Goal: Task Accomplishment & Management: Use online tool/utility

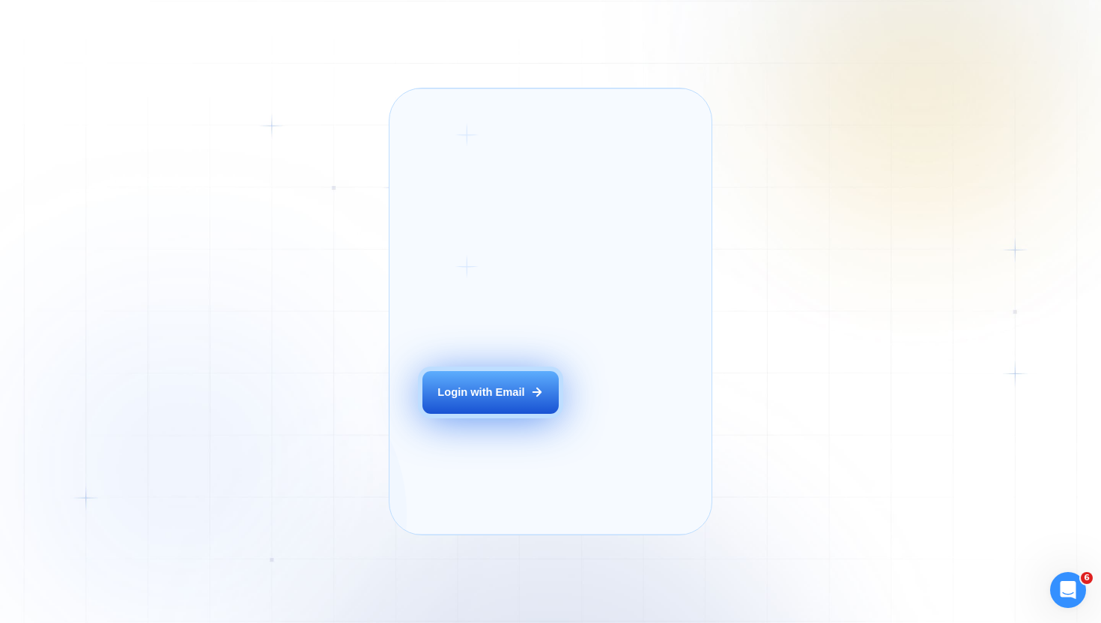
click at [460, 399] on div "Login with Email" at bounding box center [480, 391] width 87 height 15
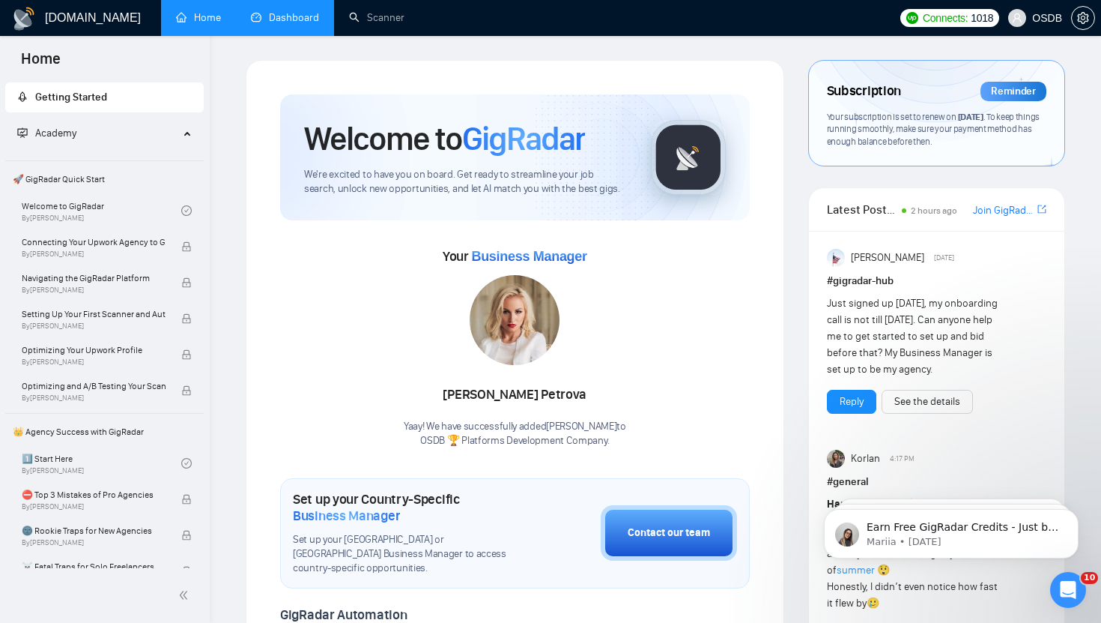
click at [288, 13] on link "Dashboard" at bounding box center [285, 17] width 68 height 13
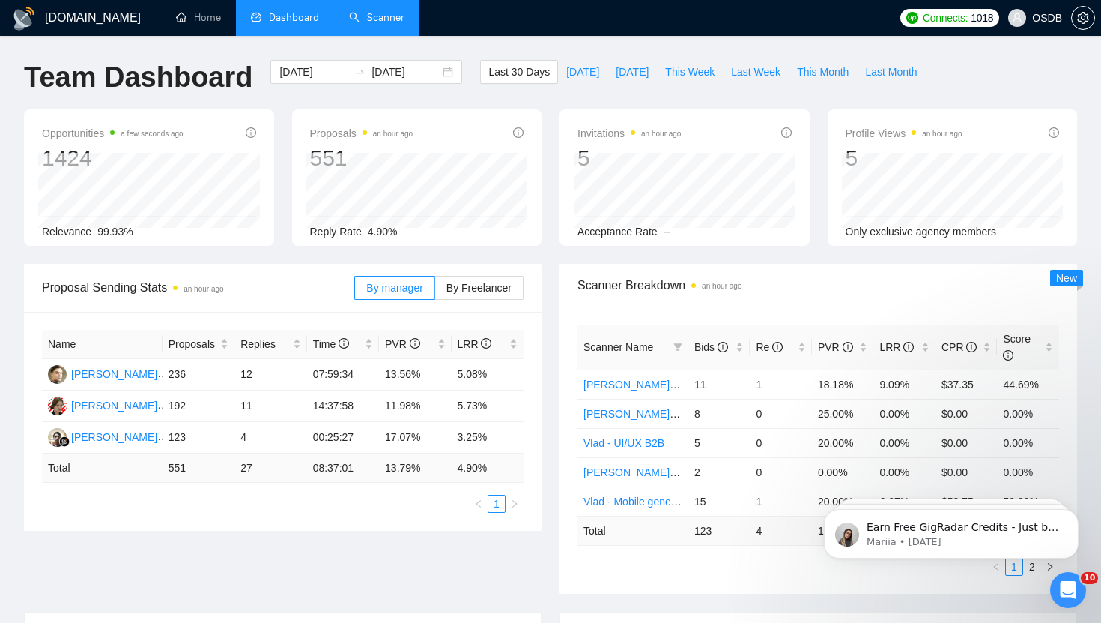
click at [382, 12] on link "Scanner" at bounding box center [376, 17] width 55 height 13
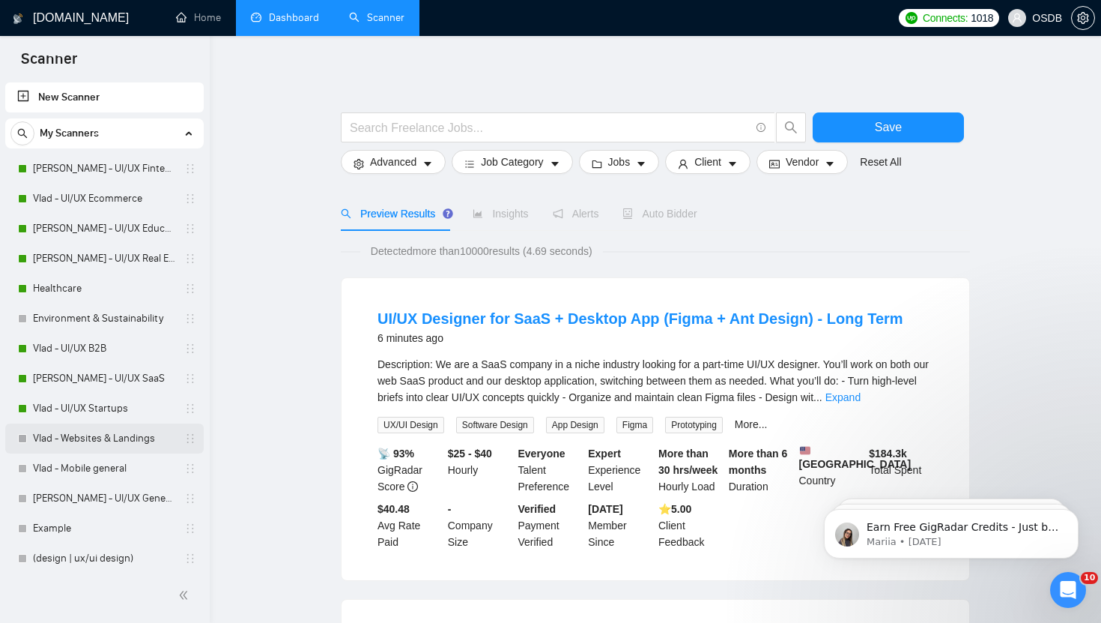
click at [70, 440] on link "Vlad - Websites & Landings" at bounding box center [104, 438] width 142 height 30
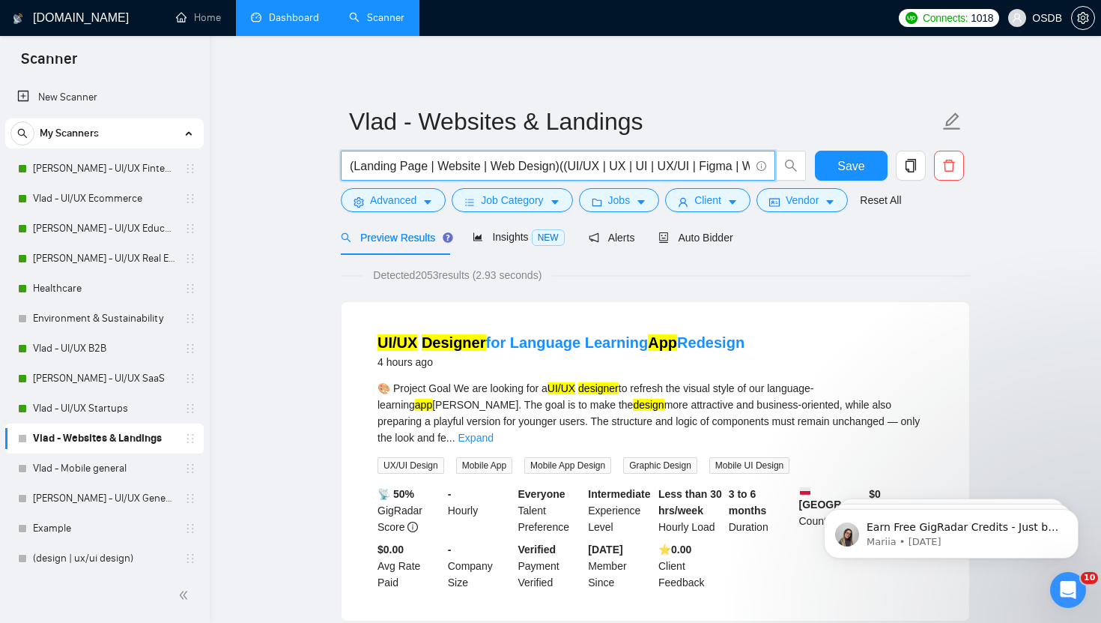
click at [554, 169] on input "(Landing Page | Website | Web Design)((UI/UX | UX | UI | UX/UI | Figma | Websit…" at bounding box center [550, 166] width 400 height 19
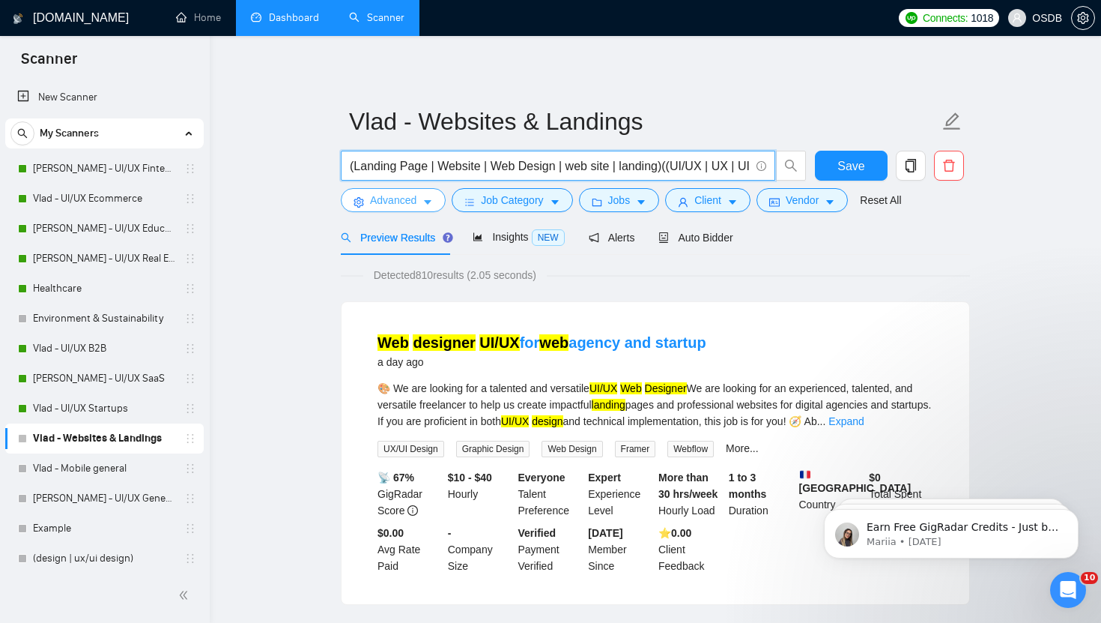
type input "(Landing Page | Website | Web Design | web site | landing)((UI/UX | UX | UI | U…"
click at [417, 199] on span "Advanced" at bounding box center [393, 200] width 46 height 16
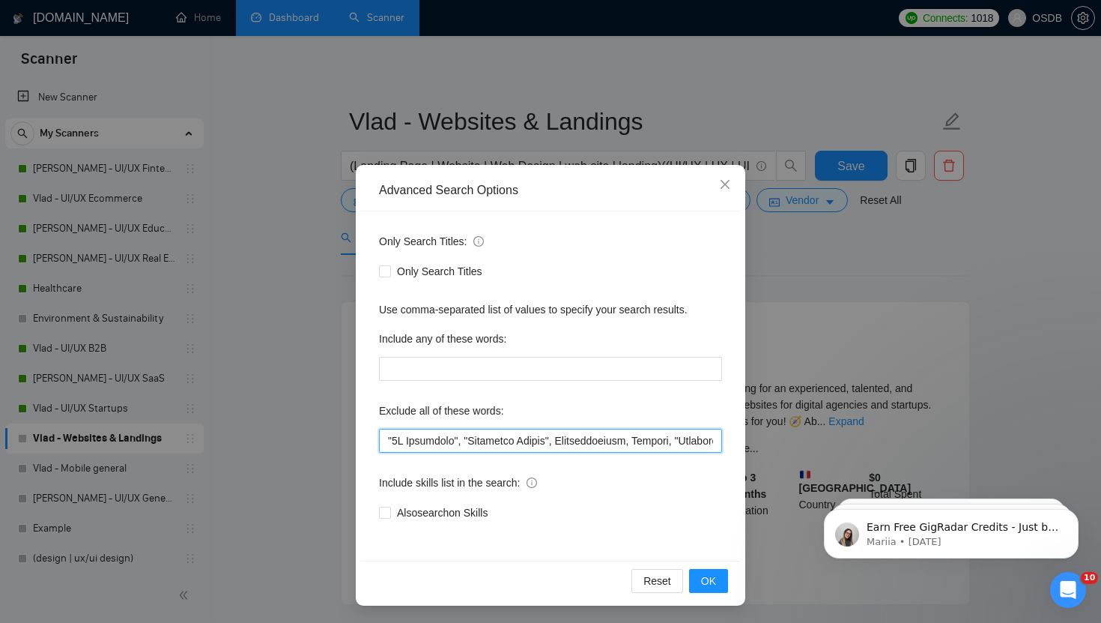
click at [469, 443] on input "text" at bounding box center [550, 440] width 343 height 24
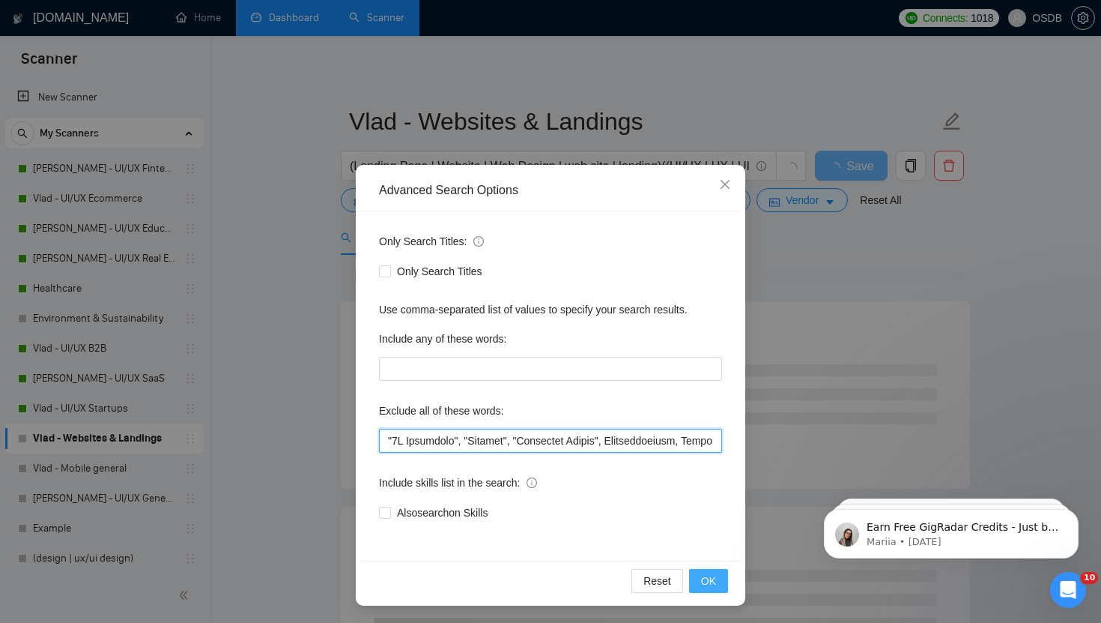
type input ""2D Animation", "Webflow", "Character Design", Cinematography, Package, "Instru…"
click at [703, 576] on span "OK" at bounding box center [708, 580] width 15 height 16
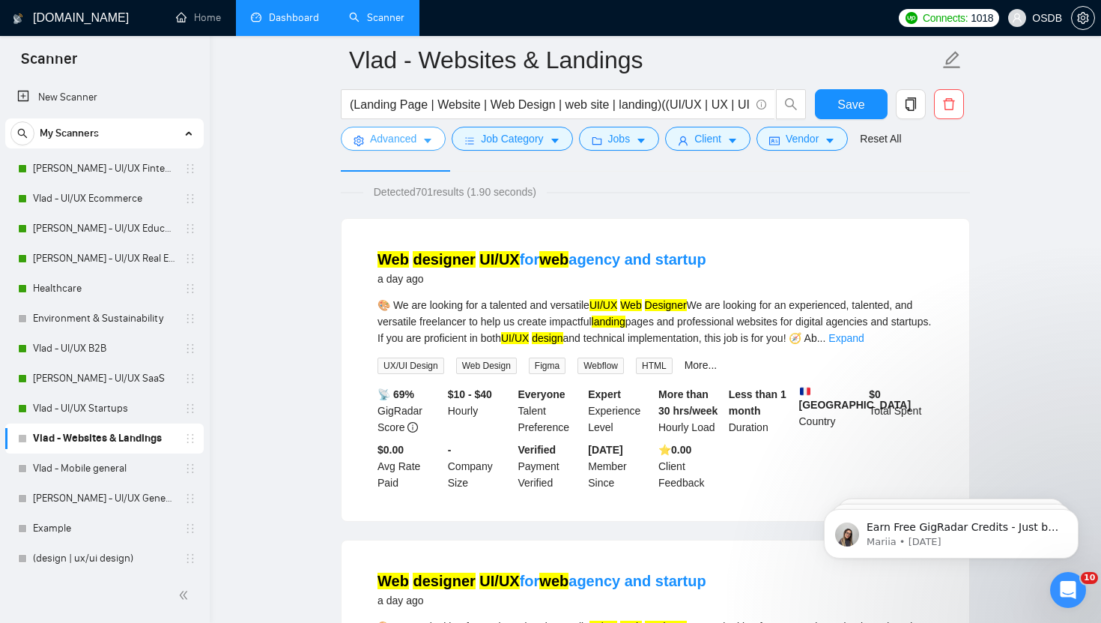
scroll to position [51, 0]
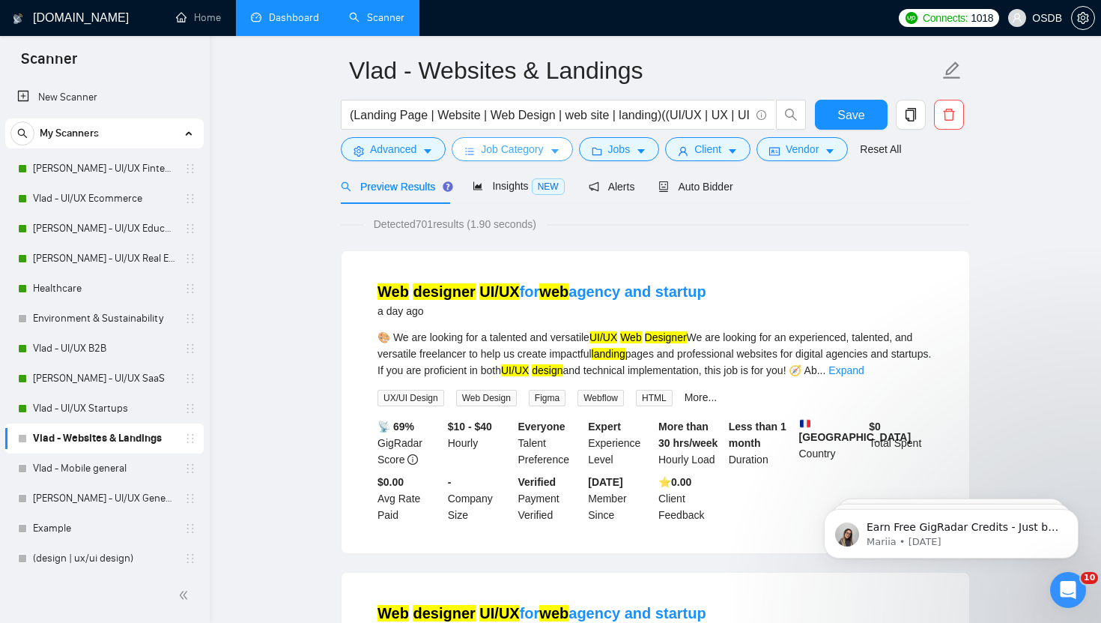
click at [550, 160] on button "Job Category" at bounding box center [512, 149] width 121 height 24
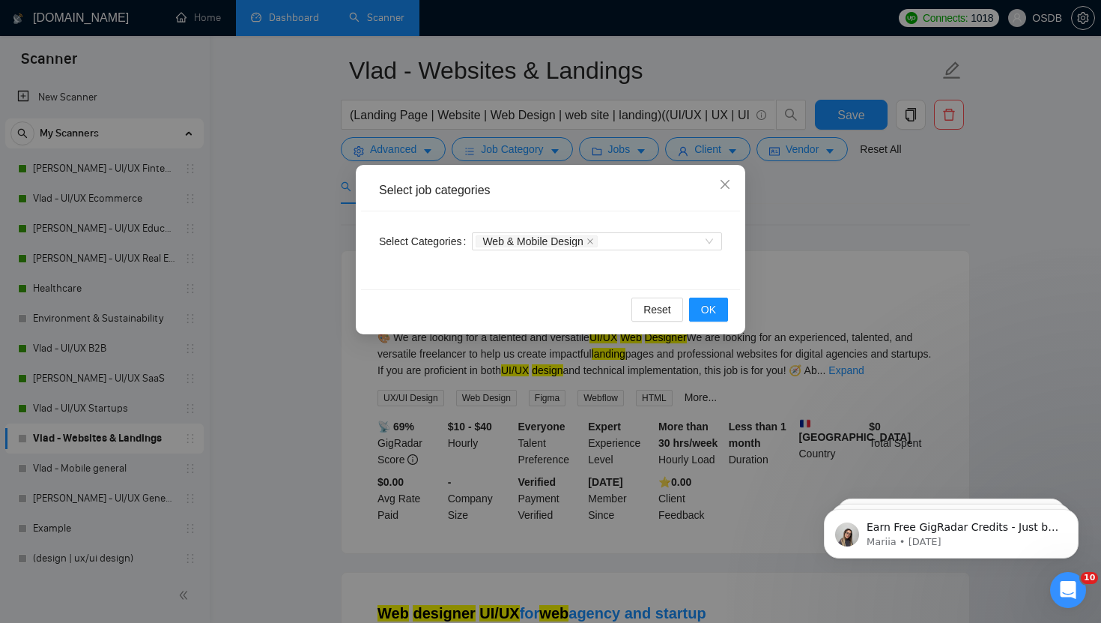
click at [599, 148] on div "Select job categories Select Categories Web & Mobile Design Reset OK" at bounding box center [550, 311] width 1101 height 623
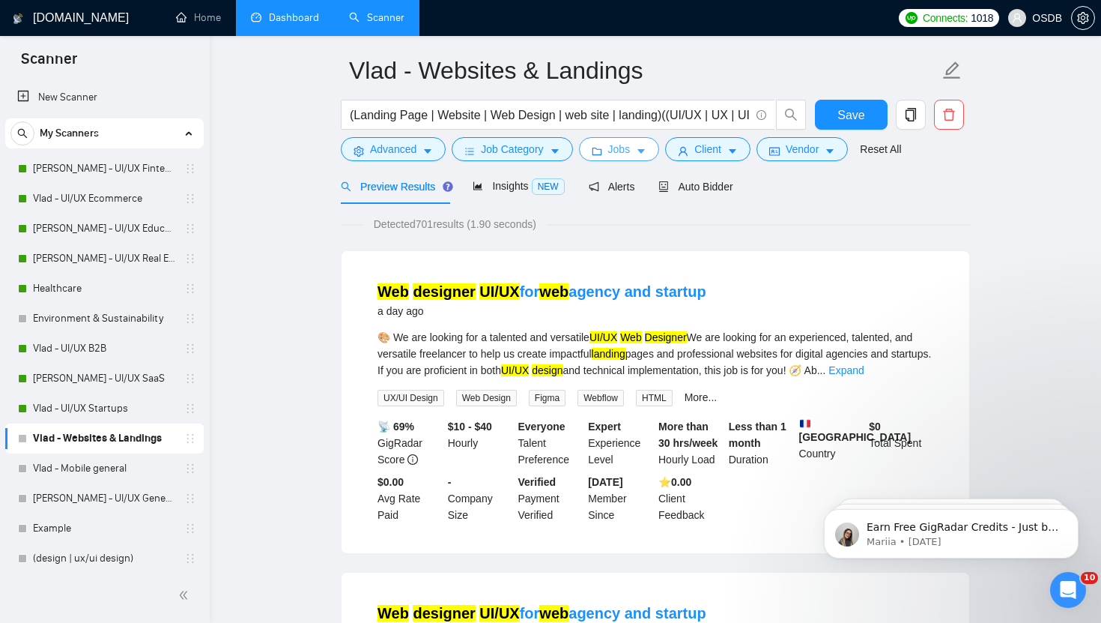
click at [623, 151] on span "Jobs" at bounding box center [619, 149] width 22 height 16
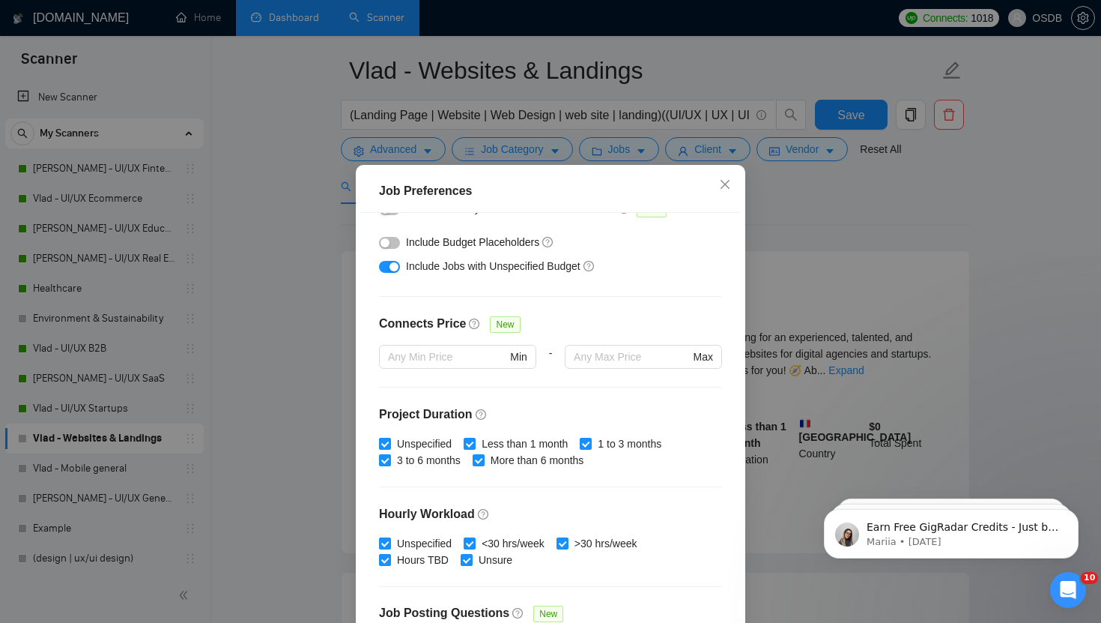
scroll to position [0, 0]
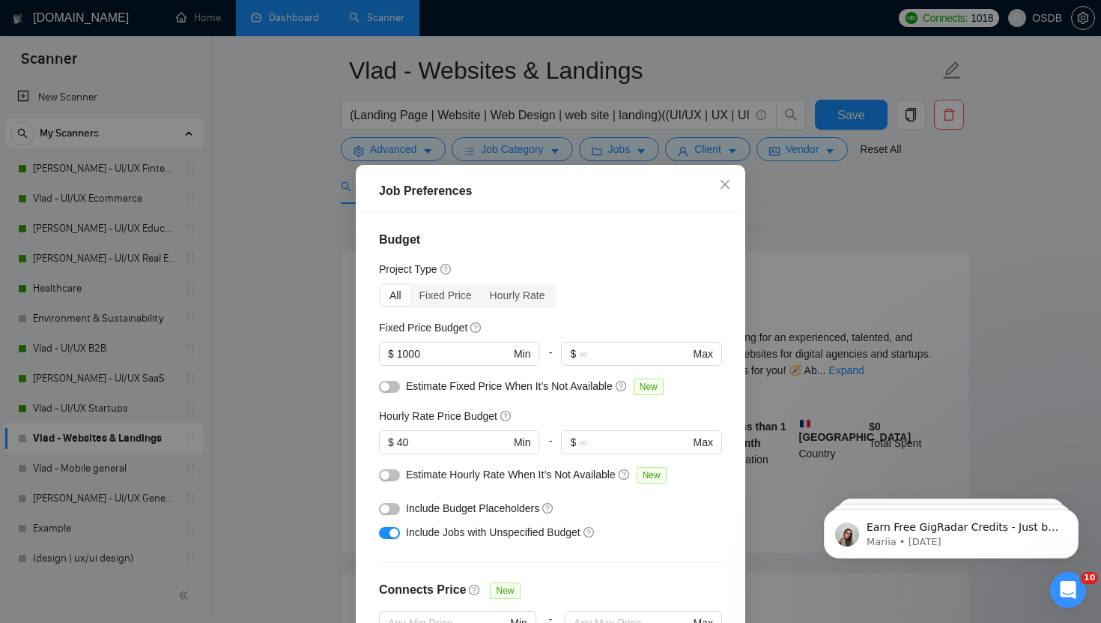
click at [910, 255] on div "Job Preferences Budget Project Type All Fixed Price Hourly Rate Fixed Price Bud…" at bounding box center [550, 311] width 1101 height 623
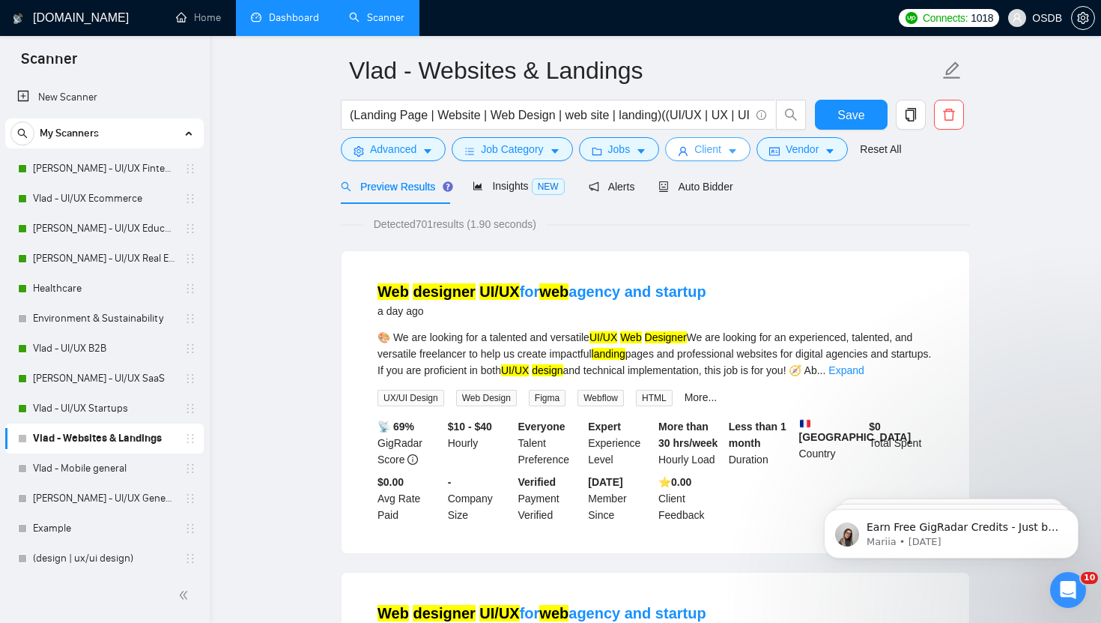
click at [721, 151] on span "Client" at bounding box center [707, 149] width 27 height 16
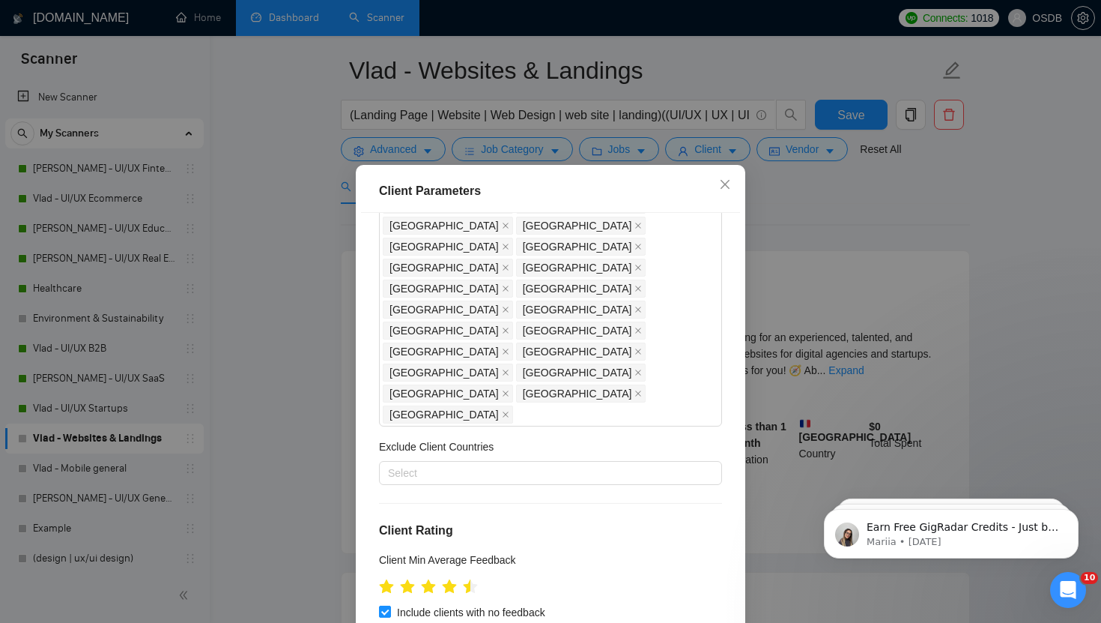
scroll to position [262, 0]
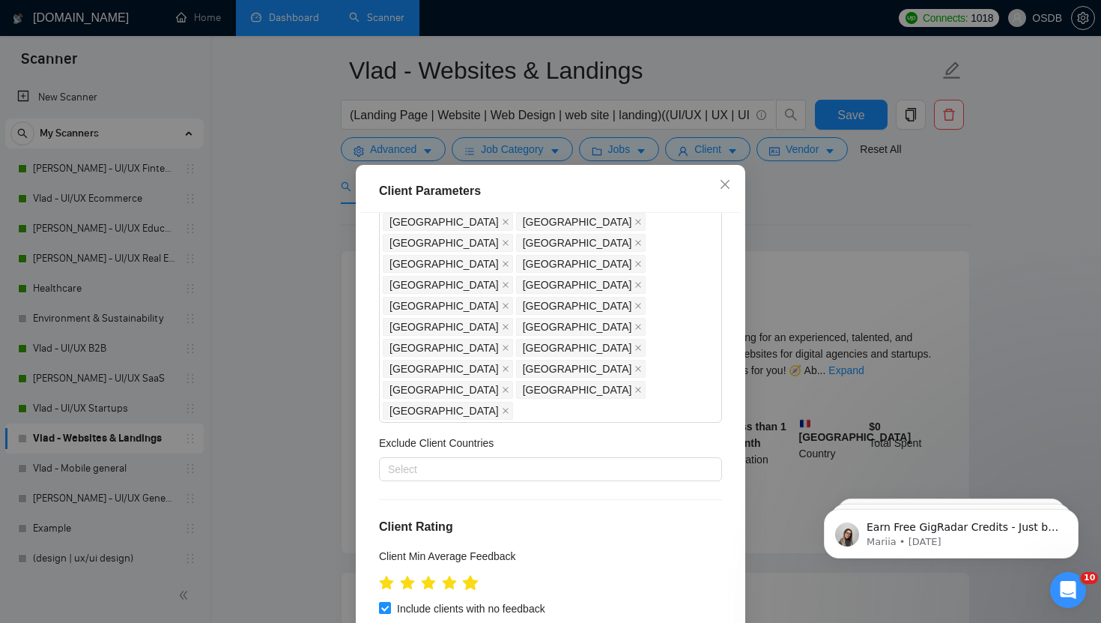
click at [476, 575] on icon "star" at bounding box center [470, 583] width 16 height 16
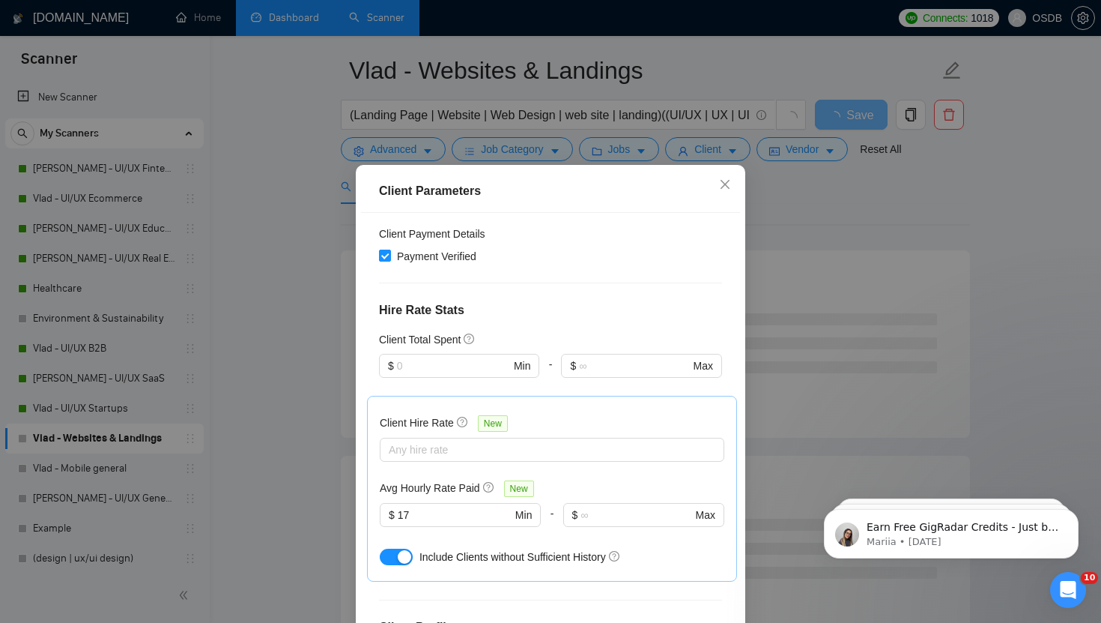
scroll to position [664, 0]
click at [432, 508] on input "17" at bounding box center [455, 516] width 114 height 16
type input "1"
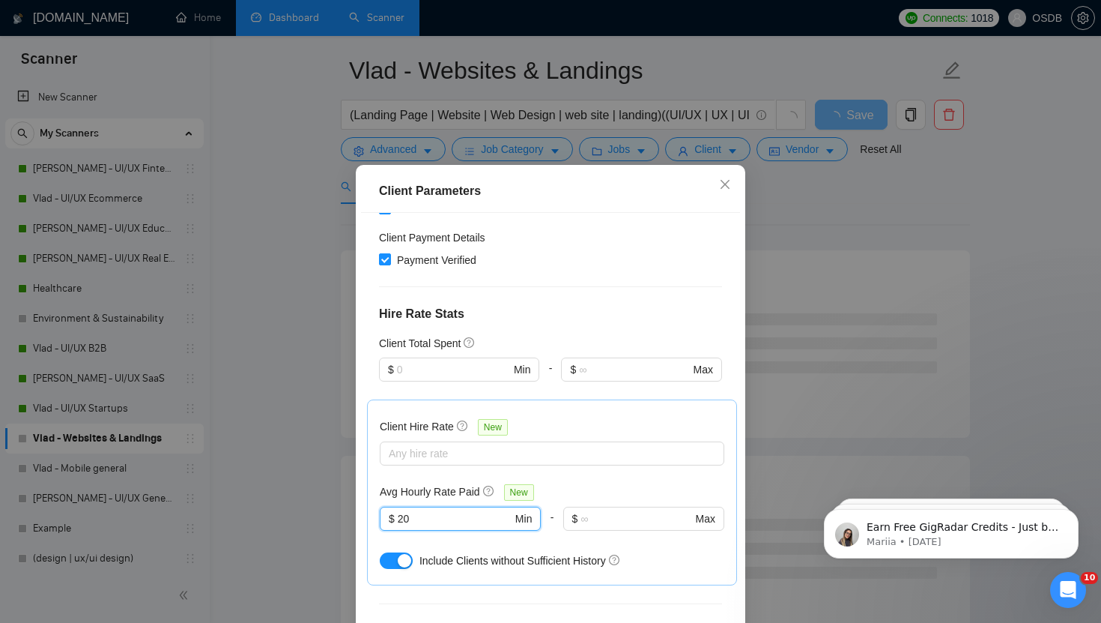
type input "2"
type input "17"
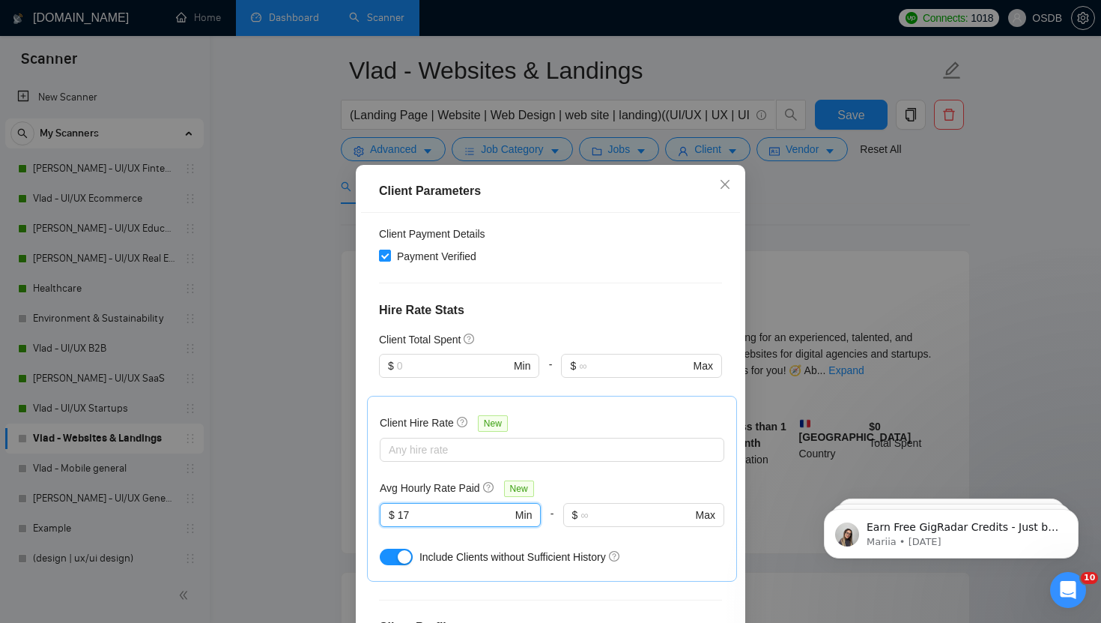
scroll to position [92, 0]
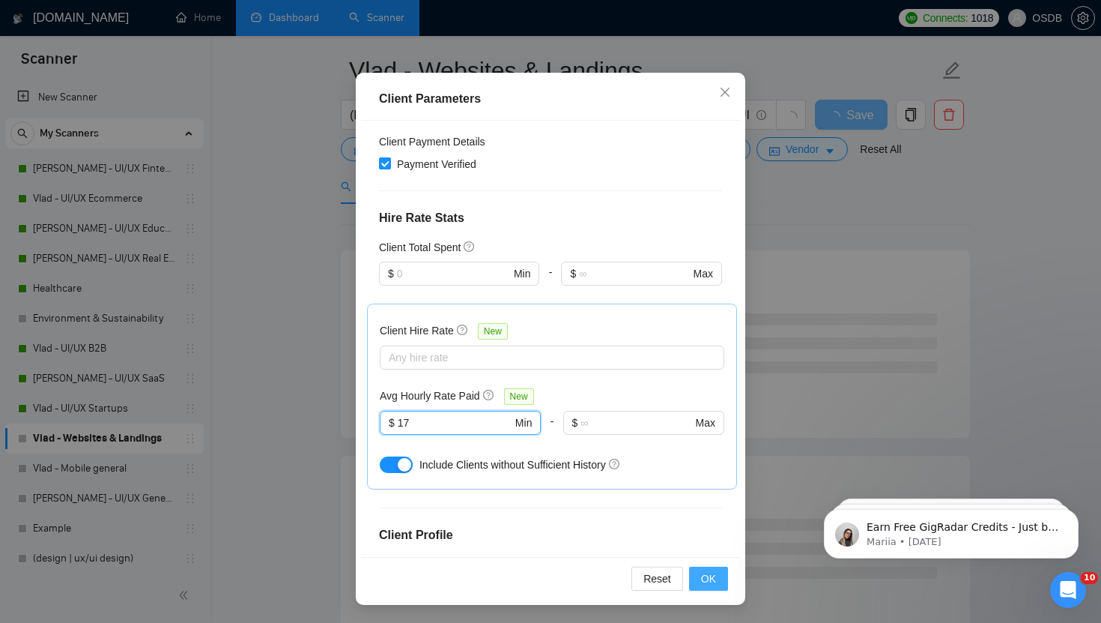
click at [712, 581] on span "OK" at bounding box center [708, 578] width 15 height 16
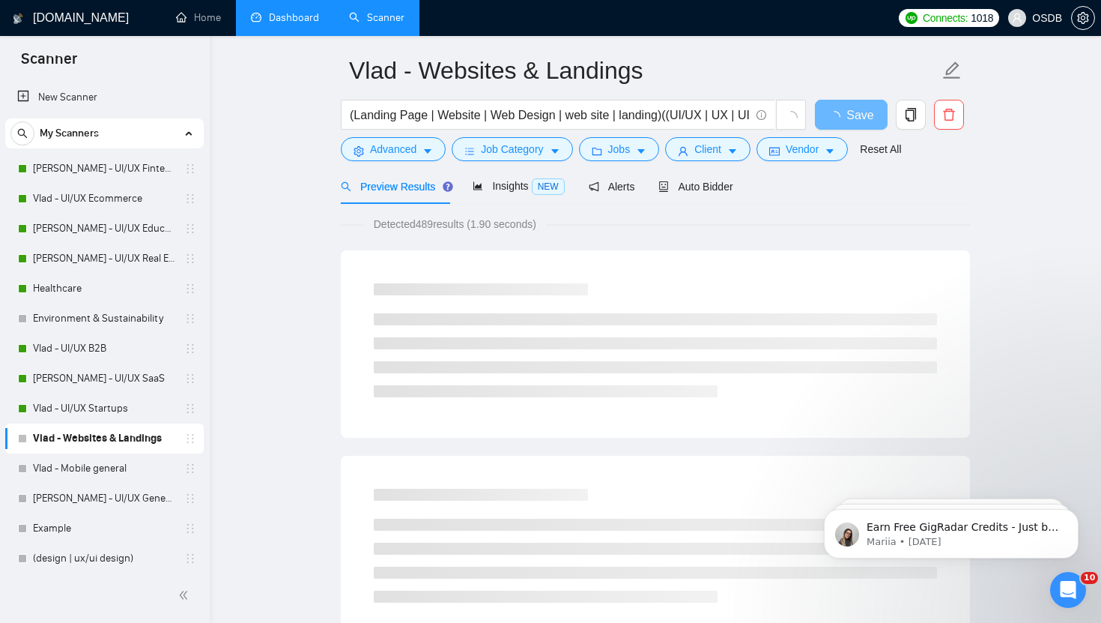
scroll to position [16, 0]
click at [827, 154] on button "Vendor" at bounding box center [802, 149] width 91 height 24
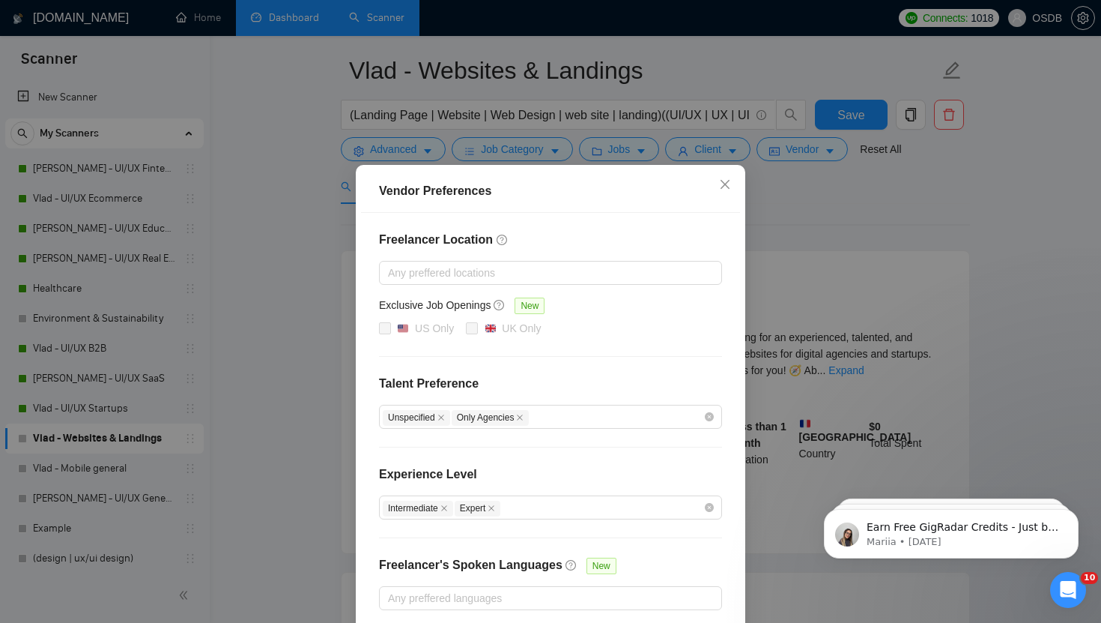
scroll to position [70, 0]
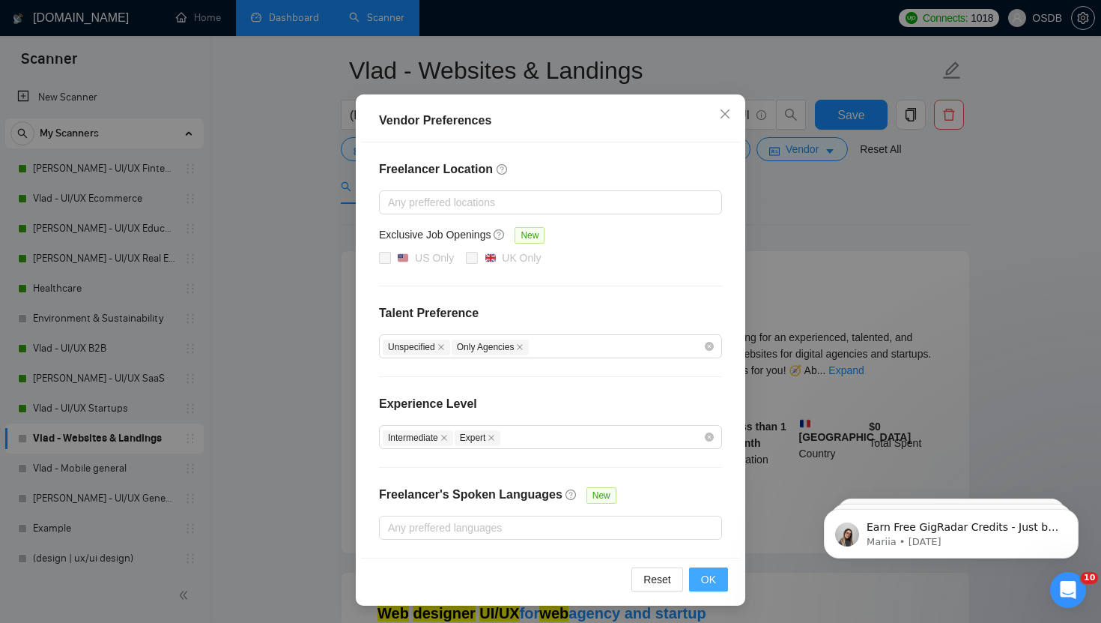
click at [709, 581] on span "OK" at bounding box center [708, 579] width 15 height 16
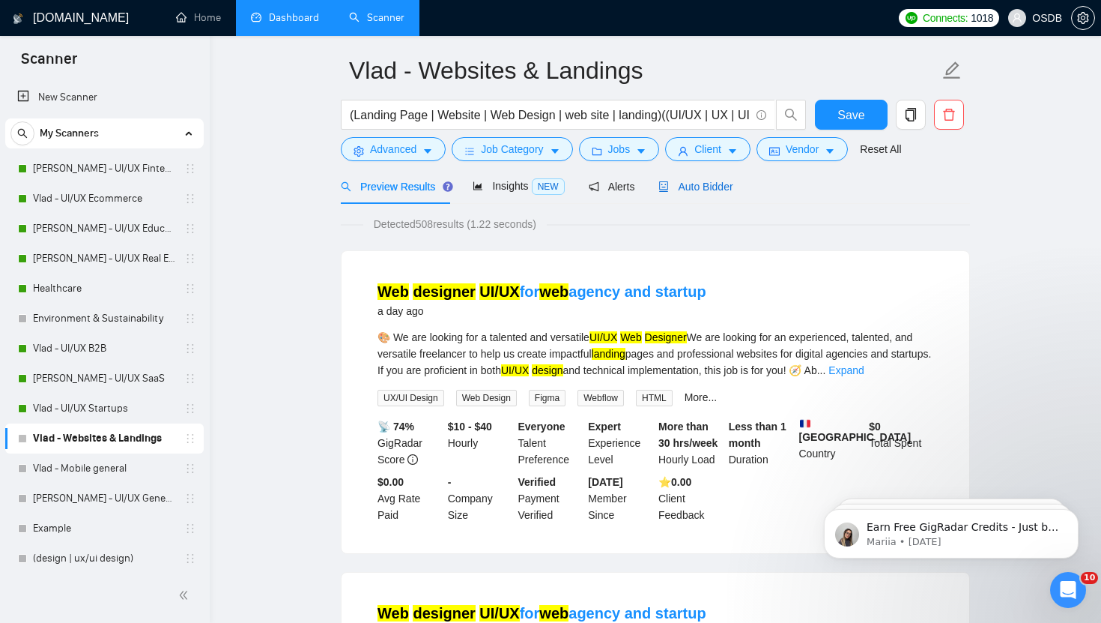
click at [711, 184] on span "Auto Bidder" at bounding box center [695, 187] width 74 height 12
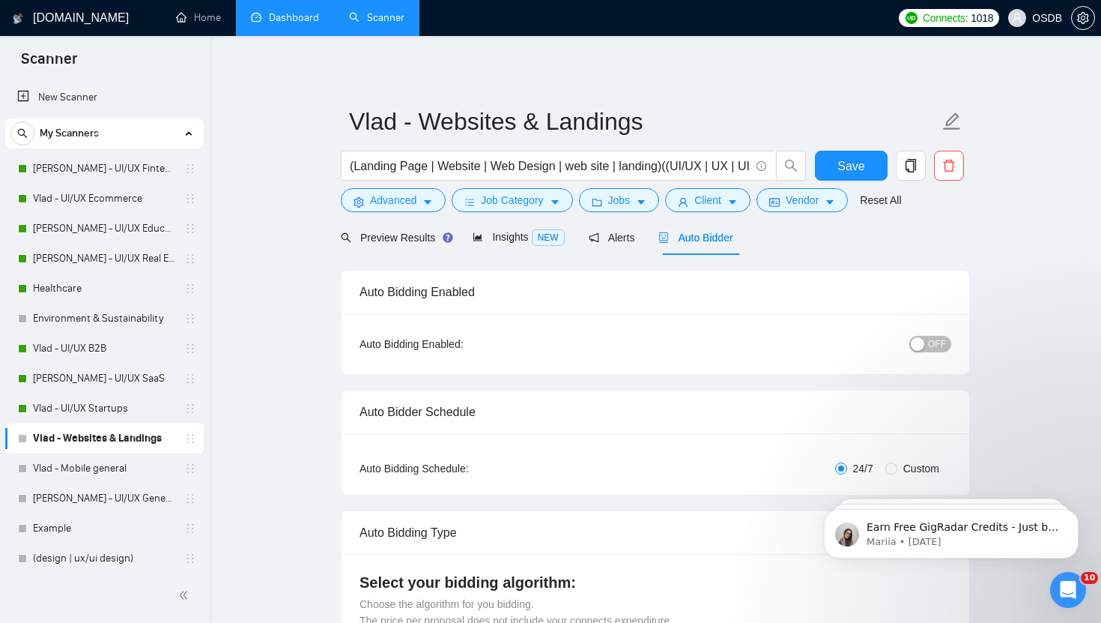
click at [936, 346] on span "OFF" at bounding box center [937, 344] width 18 height 16
click at [824, 168] on button "Save" at bounding box center [851, 166] width 73 height 30
click at [942, 346] on div "button" at bounding box center [942, 343] width 13 height 13
click at [856, 162] on span "Save" at bounding box center [851, 166] width 27 height 19
click at [110, 467] on link "Vlad - Mobile general" at bounding box center [104, 468] width 142 height 30
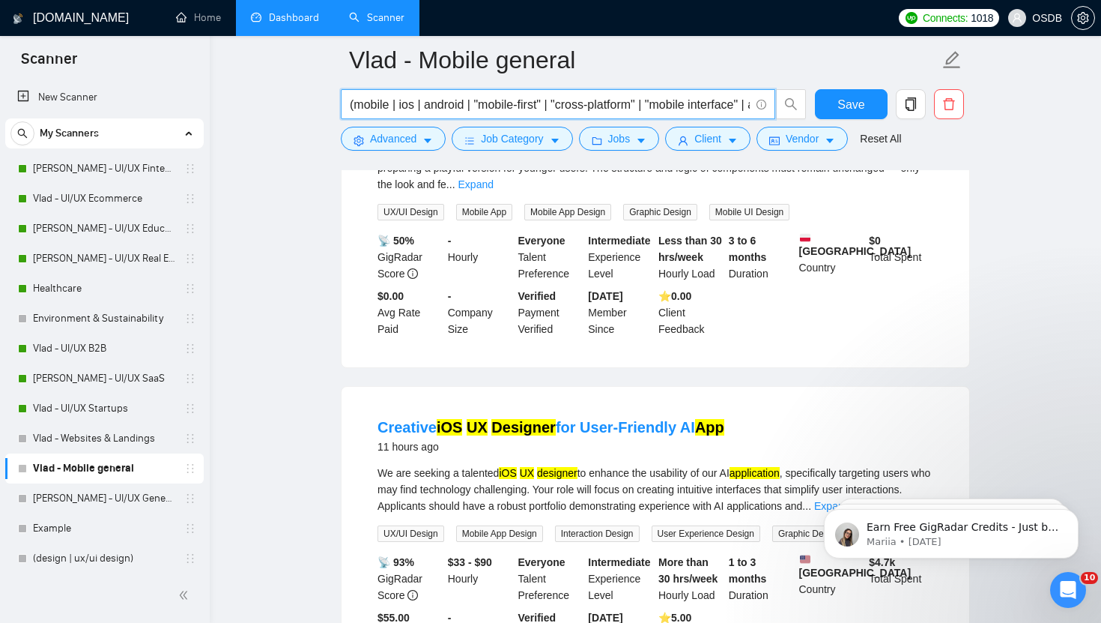
click at [357, 106] on input "(mobile | ios | android | "mobile-first" | "cross-platform" | "mobile interface…" at bounding box center [550, 104] width 400 height 19
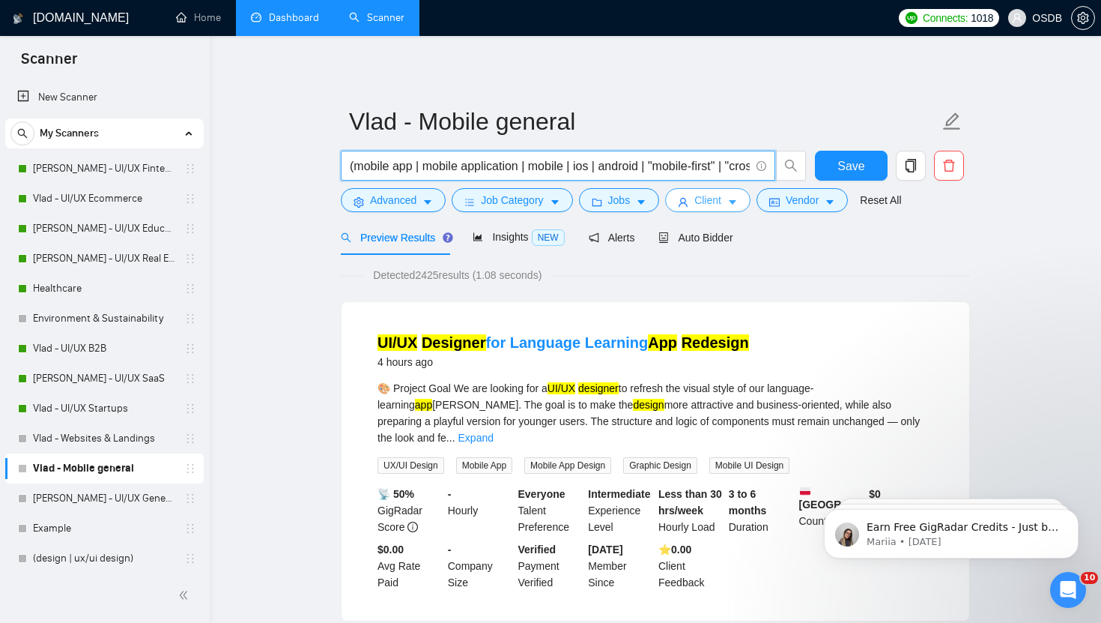
type input "(mobile app | mobile application | mobile | ios | android | "mobile-first" | "c…"
click at [721, 204] on span "Client" at bounding box center [707, 200] width 27 height 16
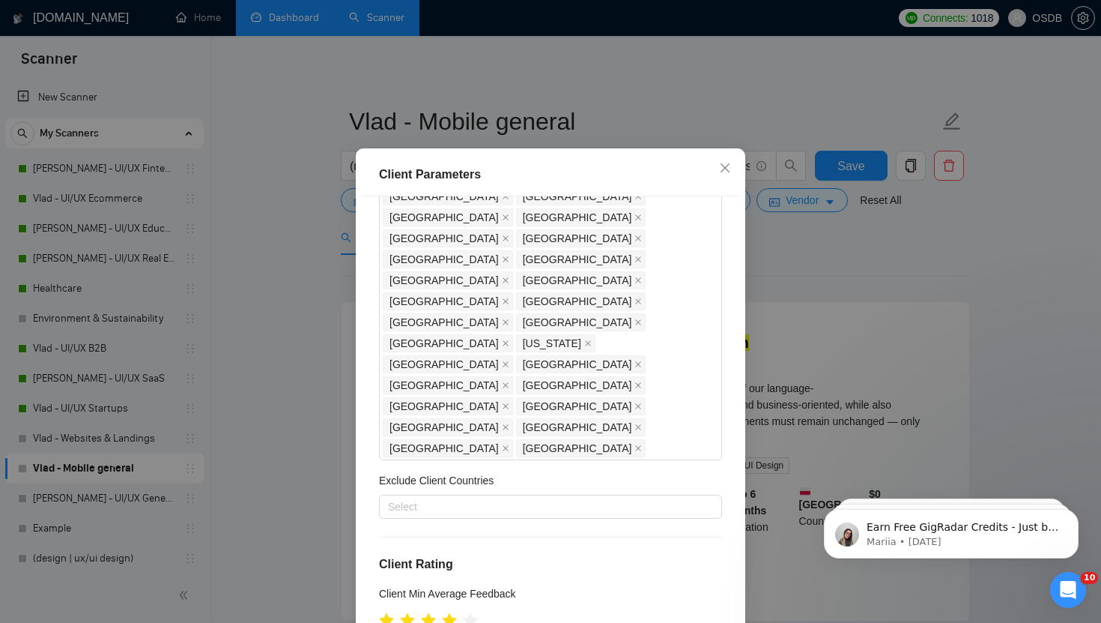
scroll to position [247, 0]
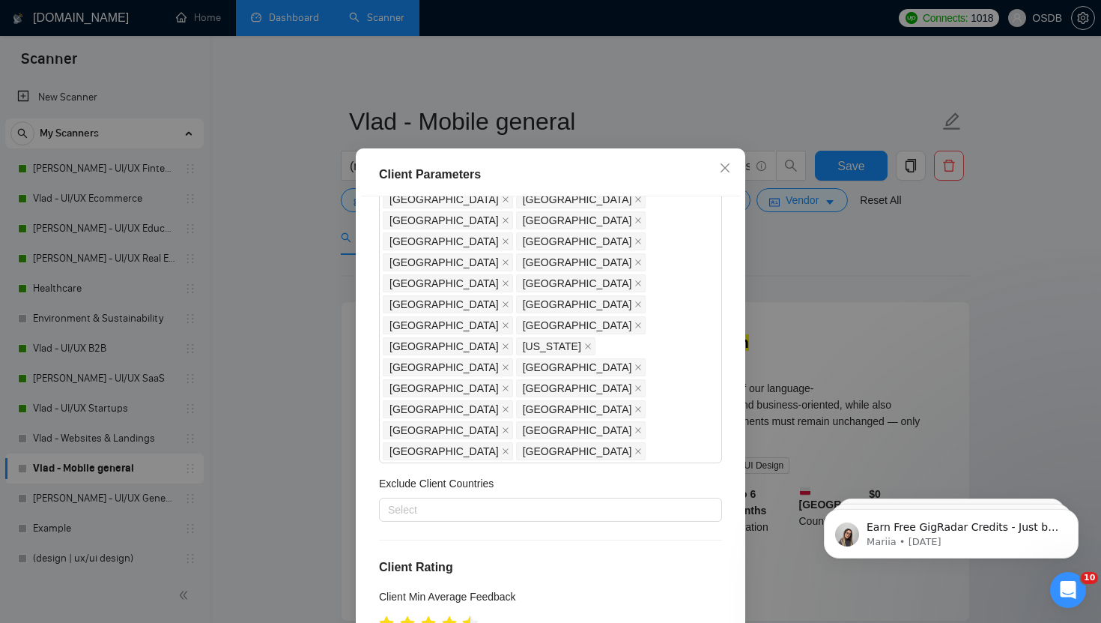
click at [470, 615] on icon "star" at bounding box center [471, 622] width 16 height 15
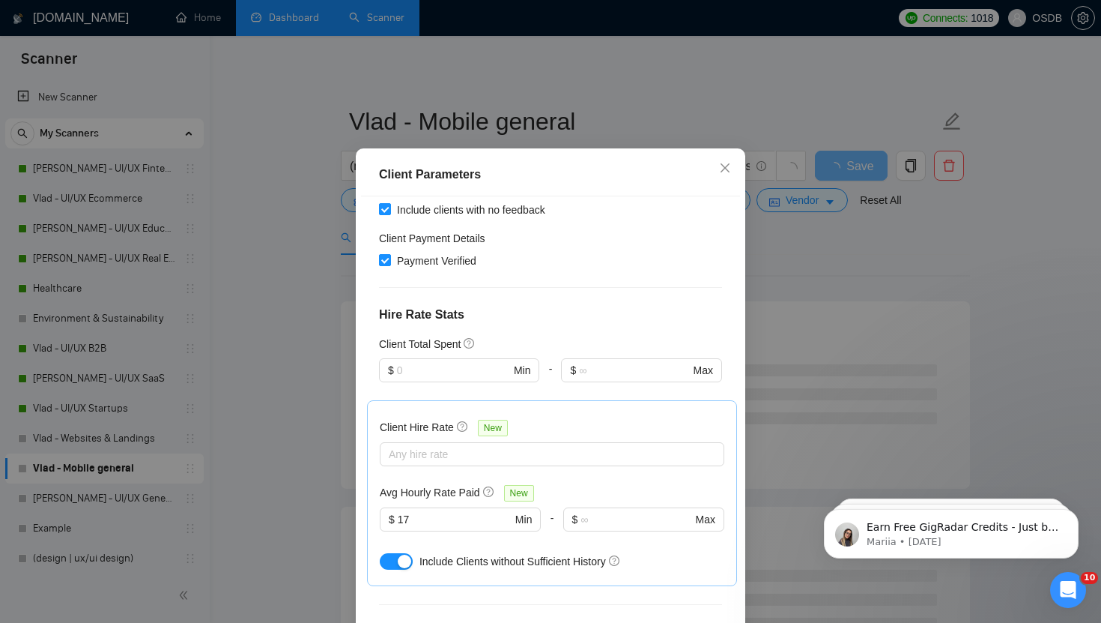
scroll to position [92, 0]
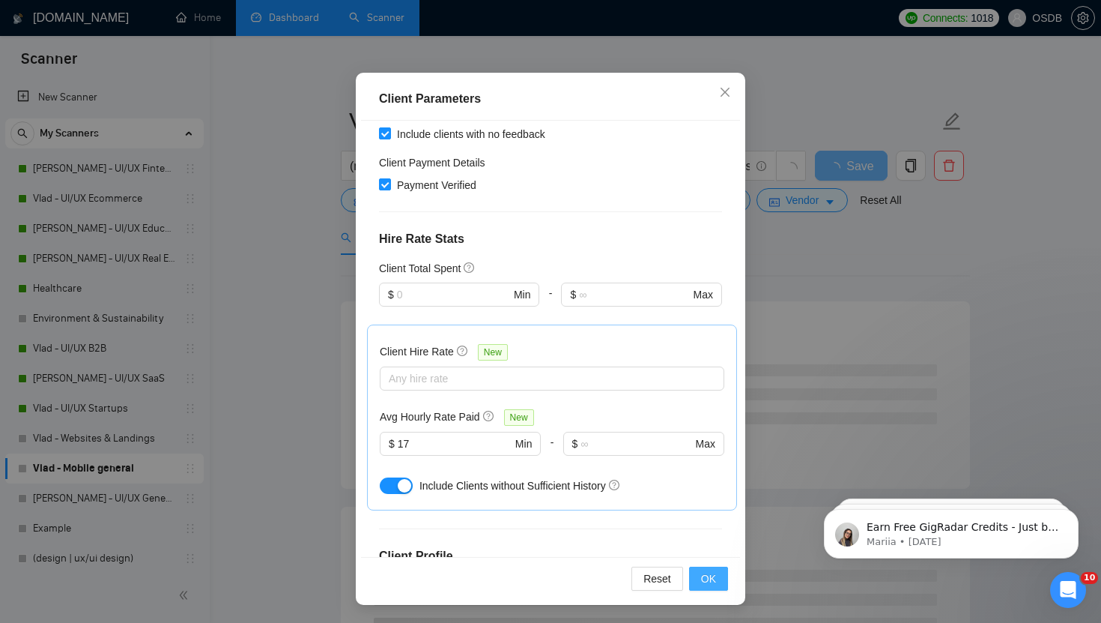
click at [710, 576] on span "OK" at bounding box center [708, 578] width 15 height 16
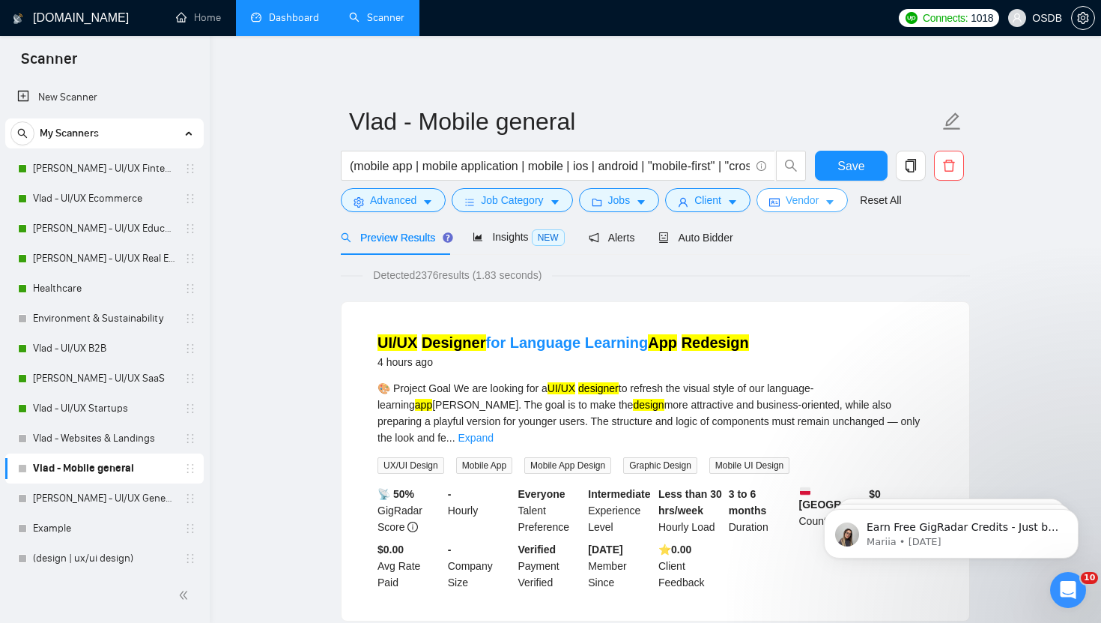
click at [810, 193] on span "Vendor" at bounding box center [802, 200] width 33 height 16
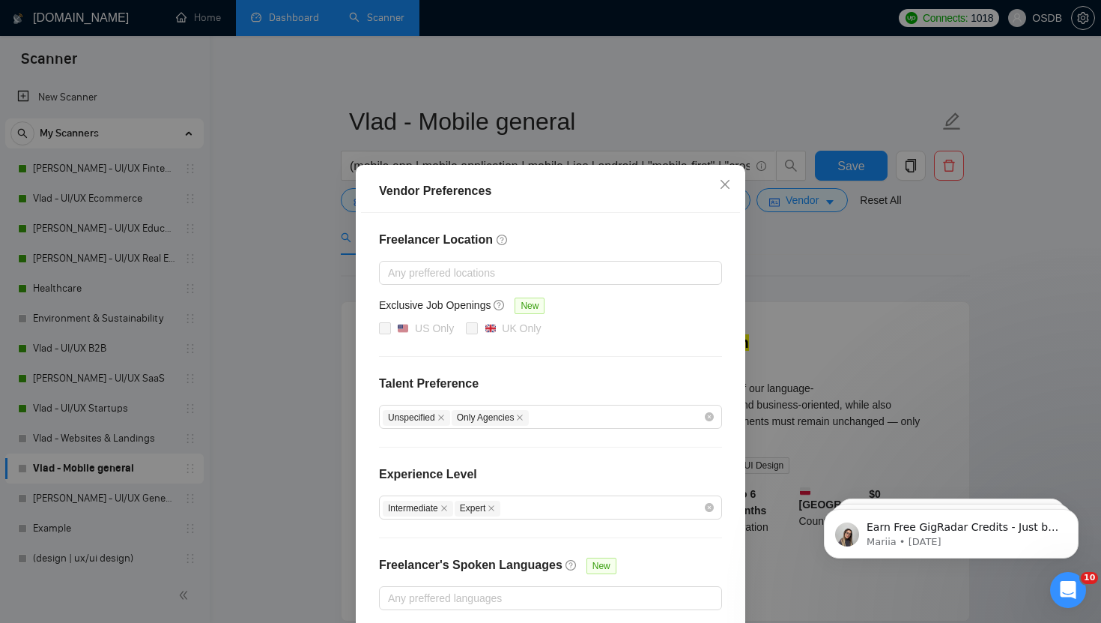
scroll to position [70, 0]
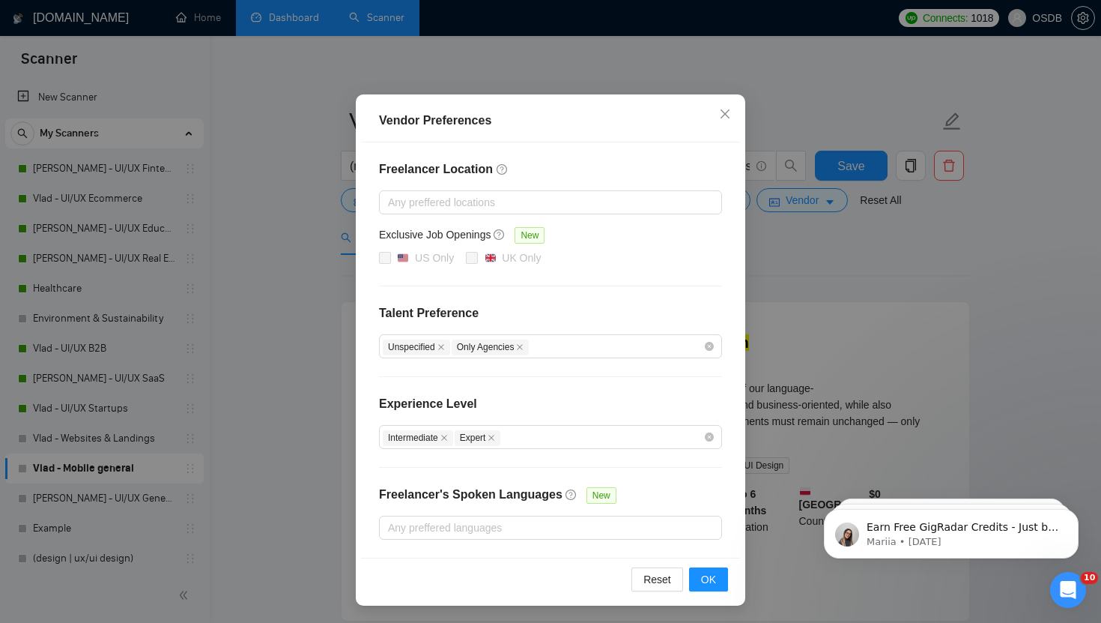
click at [806, 311] on div "Vendor Preferences Freelancer Location Any preffered locations Exclusive Job Op…" at bounding box center [550, 311] width 1101 height 623
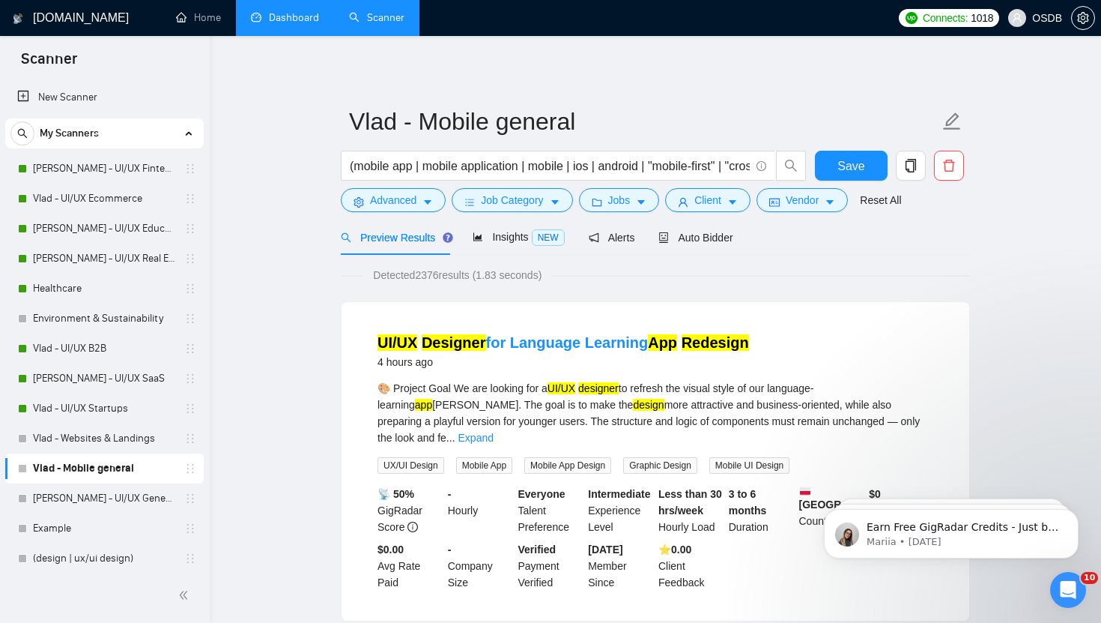
scroll to position [0, 0]
click at [706, 228] on div "Auto Bidder" at bounding box center [695, 236] width 74 height 35
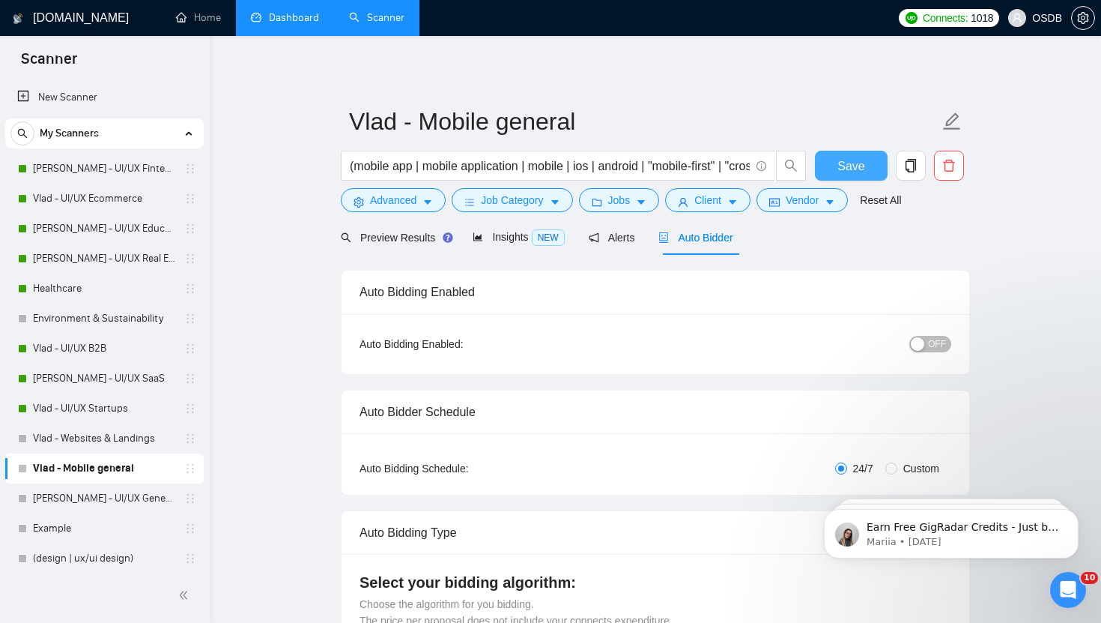
click at [829, 158] on button "Save" at bounding box center [851, 166] width 73 height 30
click at [119, 510] on link "Vlad - UI/UX General" at bounding box center [104, 498] width 142 height 30
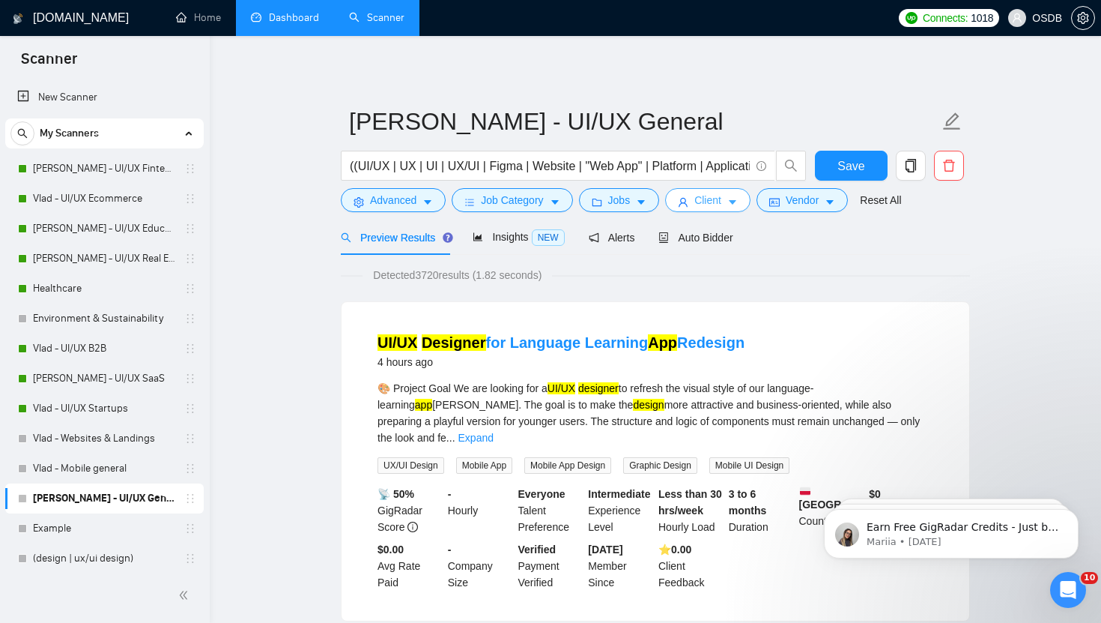
click at [738, 200] on icon "caret-down" at bounding box center [732, 202] width 10 height 10
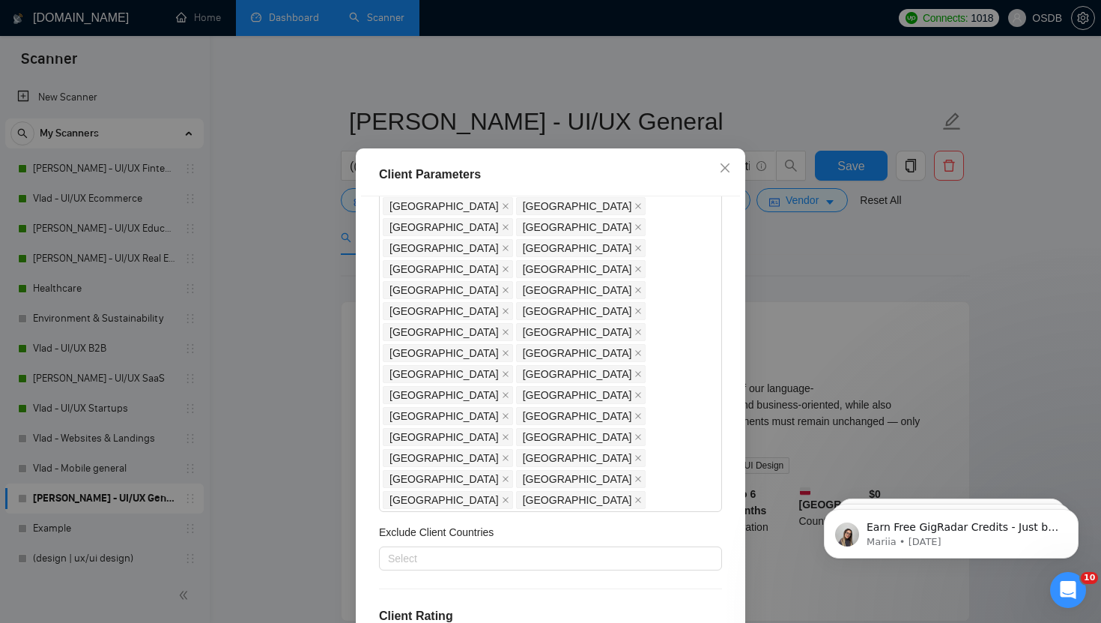
scroll to position [163, 0]
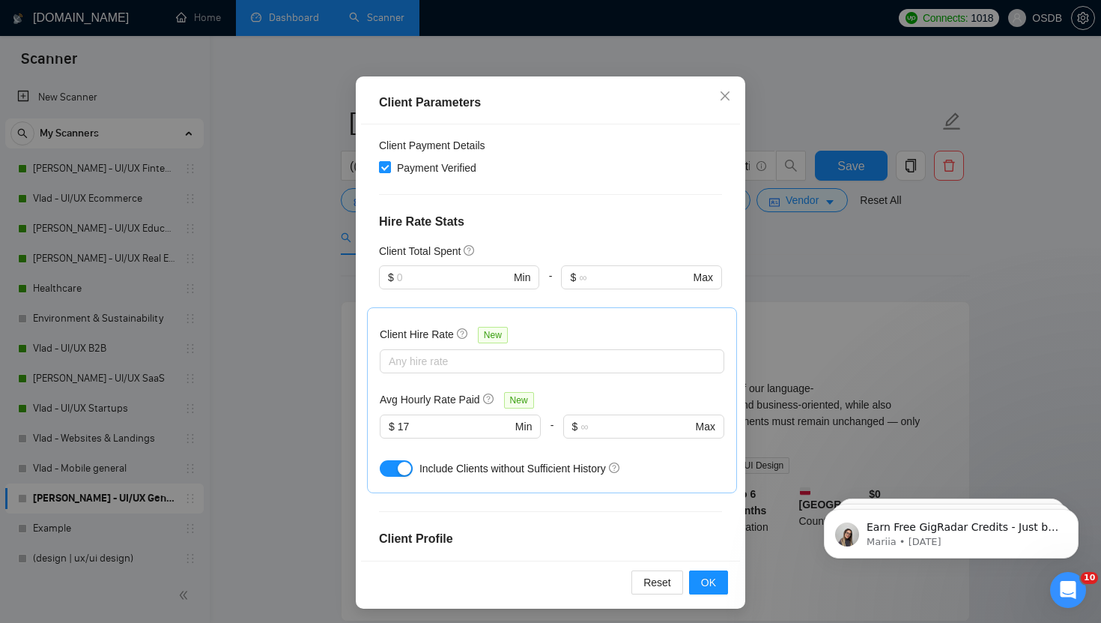
scroll to position [0, 0]
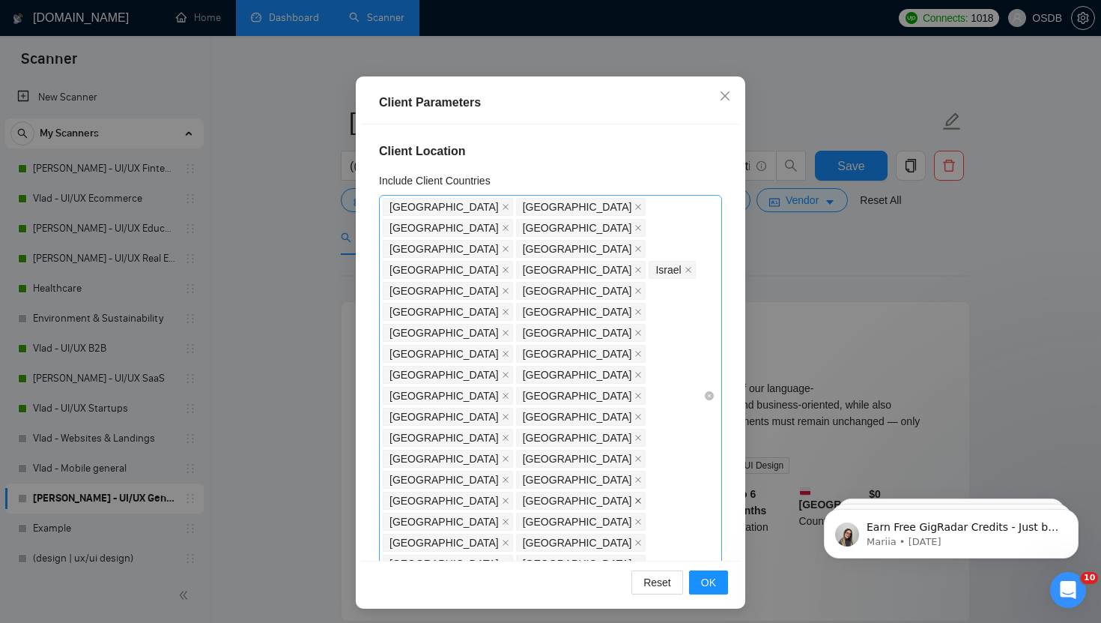
click at [635, 497] on icon "close" at bounding box center [638, 500] width 7 height 7
click at [642, 383] on div "United States United Kingdom Canada Germany Australia United Arab Emirates Neth…" at bounding box center [543, 395] width 321 height 399
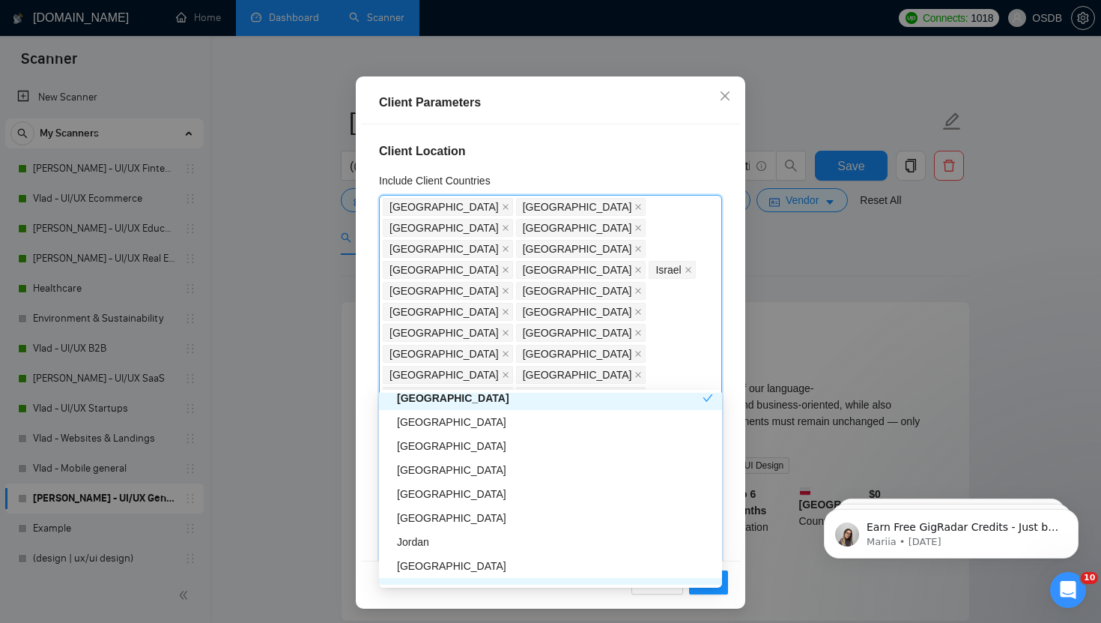
scroll to position [1303, 0]
click at [473, 423] on div "Cyprus" at bounding box center [555, 419] width 316 height 16
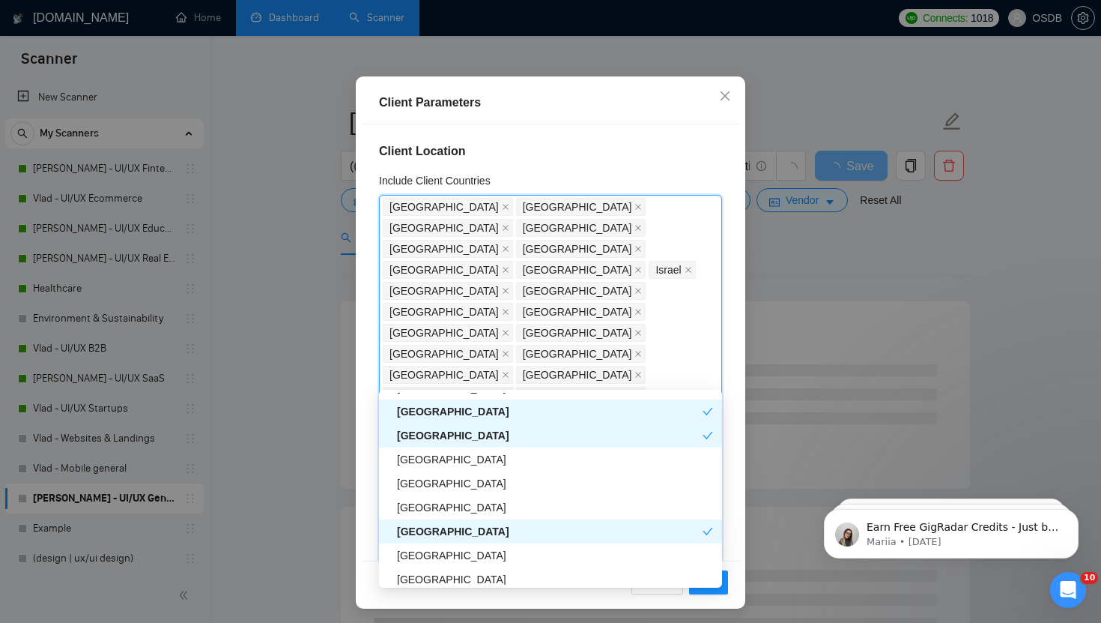
scroll to position [1623, 0]
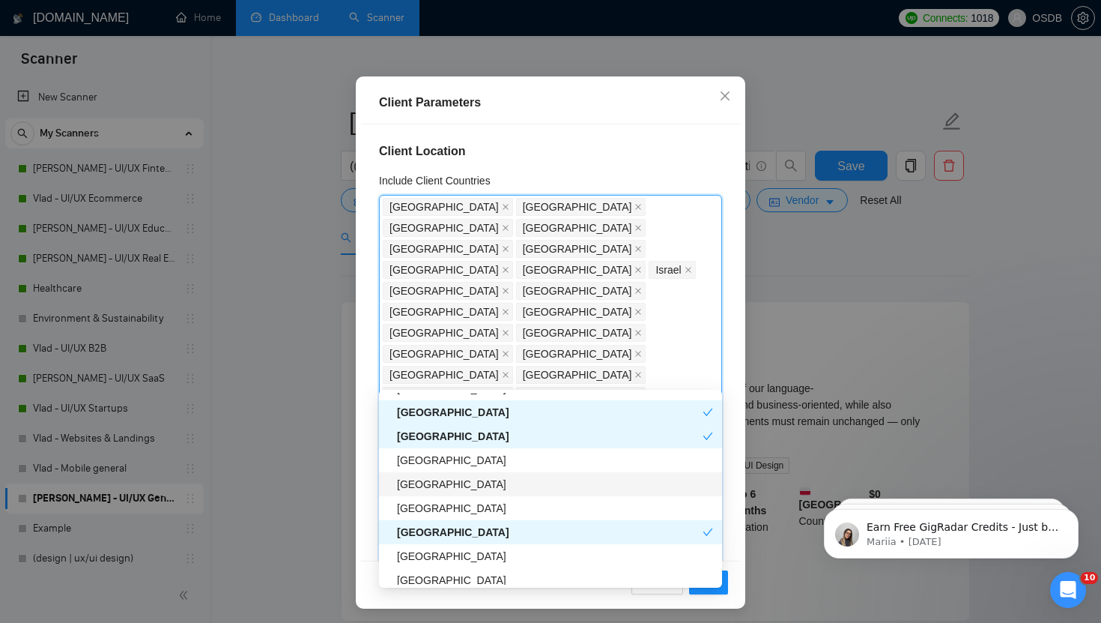
click at [442, 472] on div "Lebanon" at bounding box center [550, 484] width 343 height 24
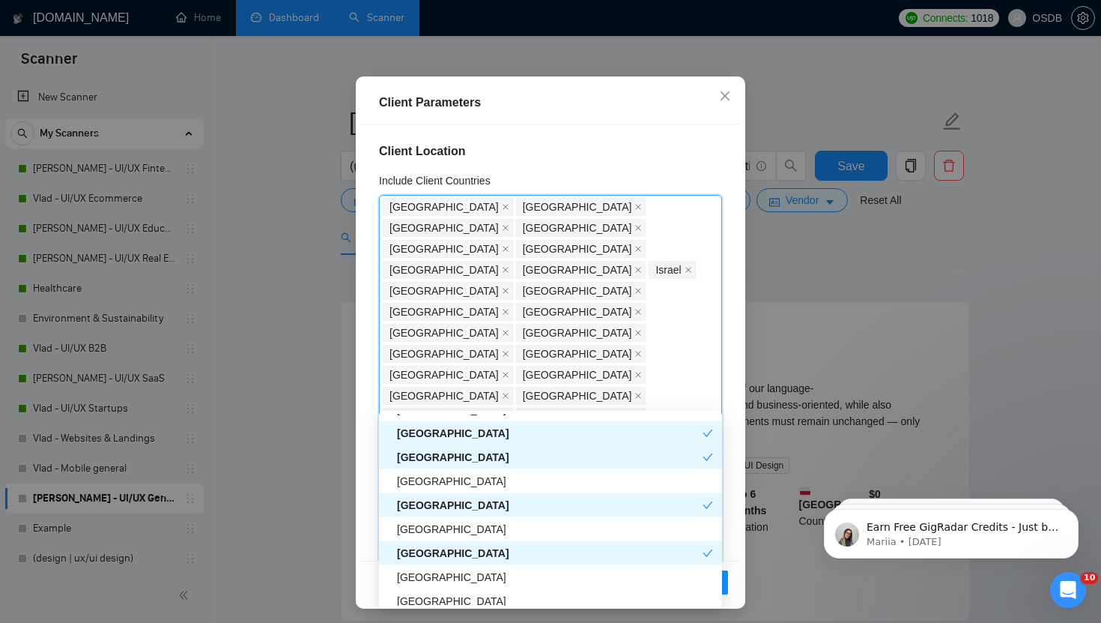
click at [443, 502] on div "Lebanon" at bounding box center [550, 505] width 306 height 16
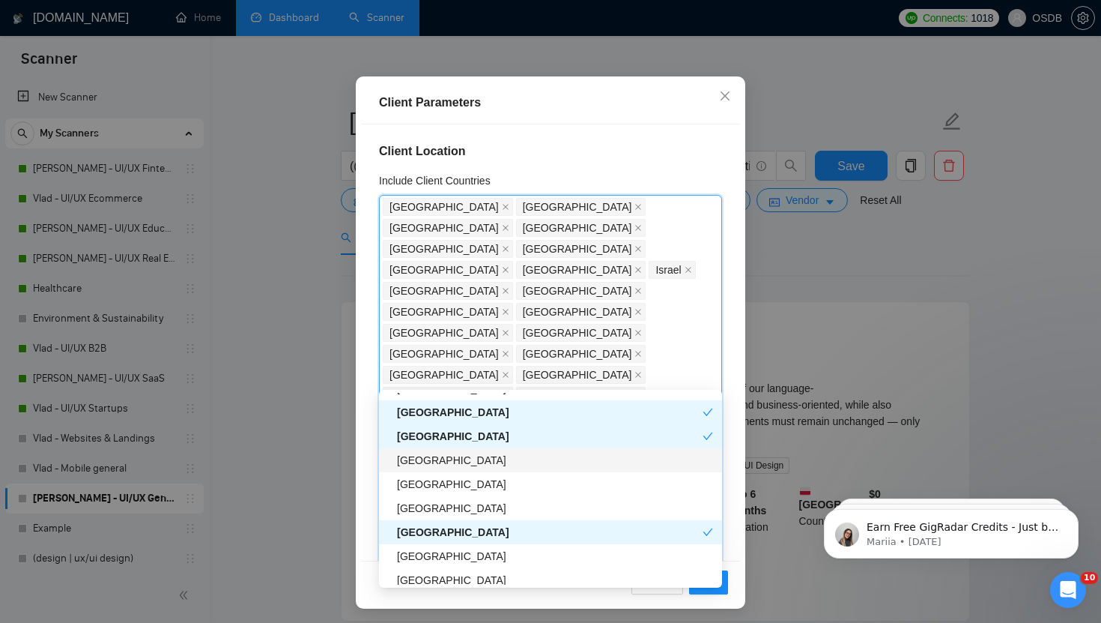
click at [434, 456] on div "Malta" at bounding box center [555, 460] width 316 height 16
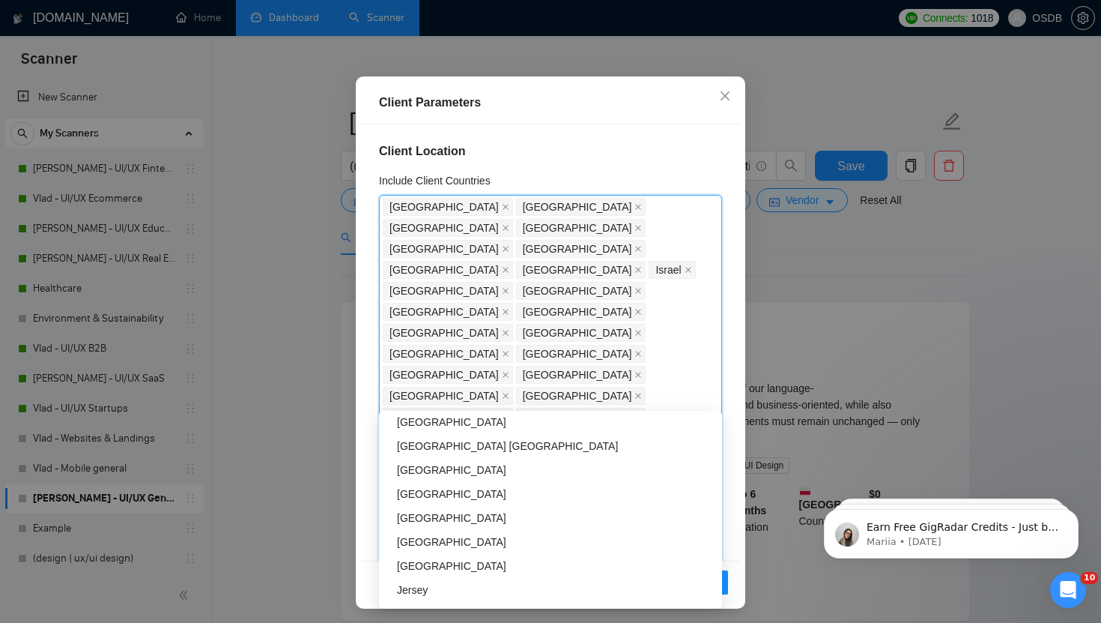
scroll to position [3482, 0]
click at [436, 493] on div "Liechtenstein" at bounding box center [555, 491] width 316 height 16
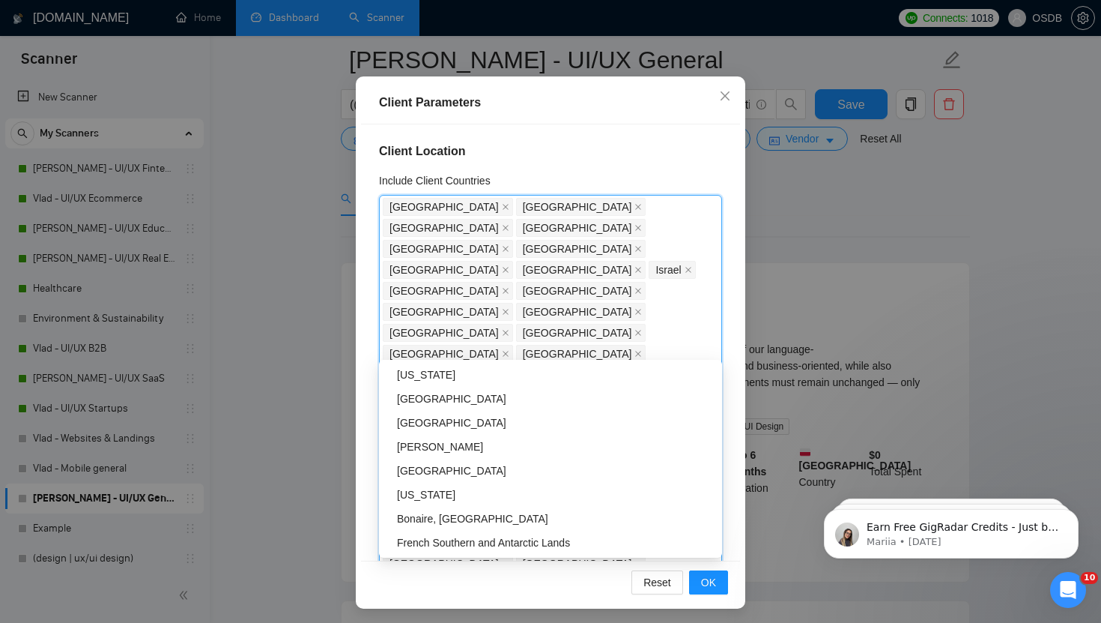
scroll to position [128, 0]
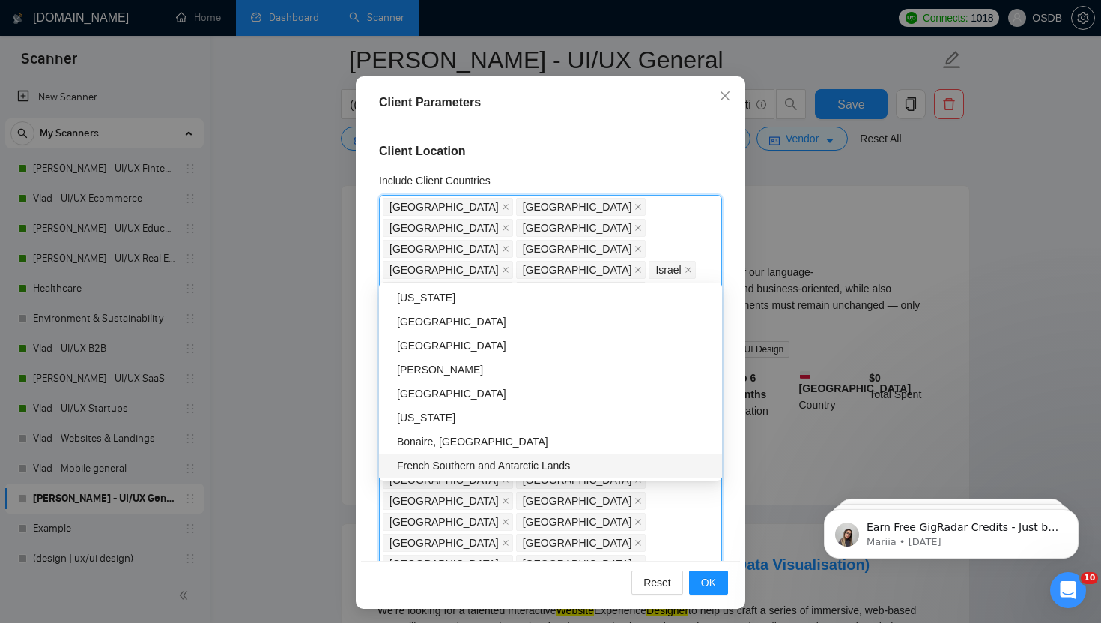
click at [568, 526] on div "Client Location Include Client Countries United States United Kingdom Canada Ge…" at bounding box center [550, 342] width 379 height 436
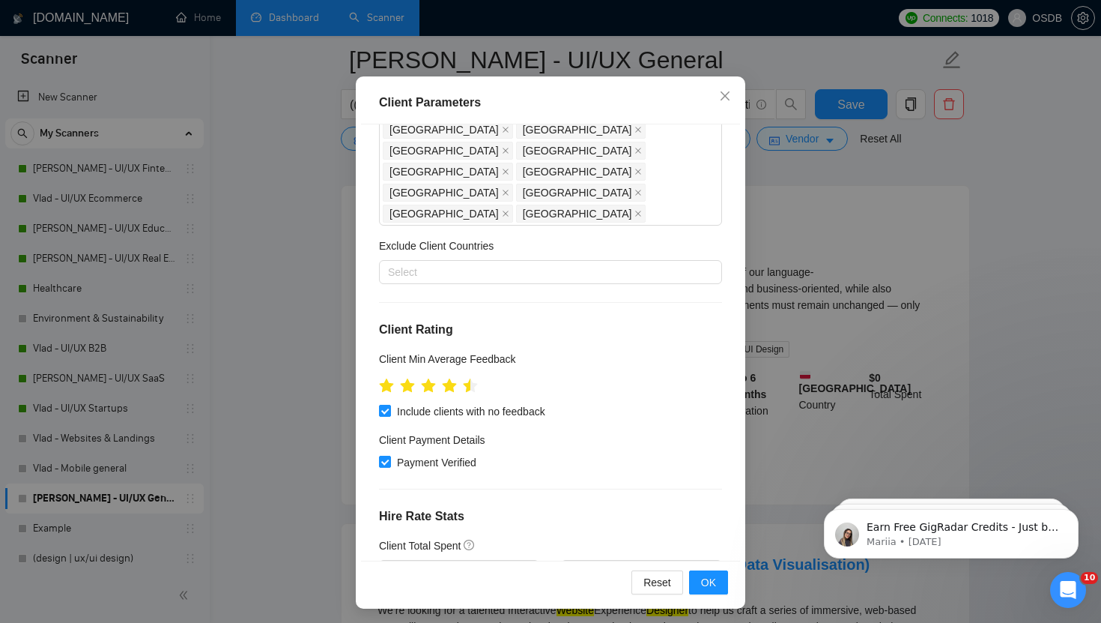
scroll to position [393, 0]
type input "18"
click at [707, 587] on span "OK" at bounding box center [708, 582] width 15 height 16
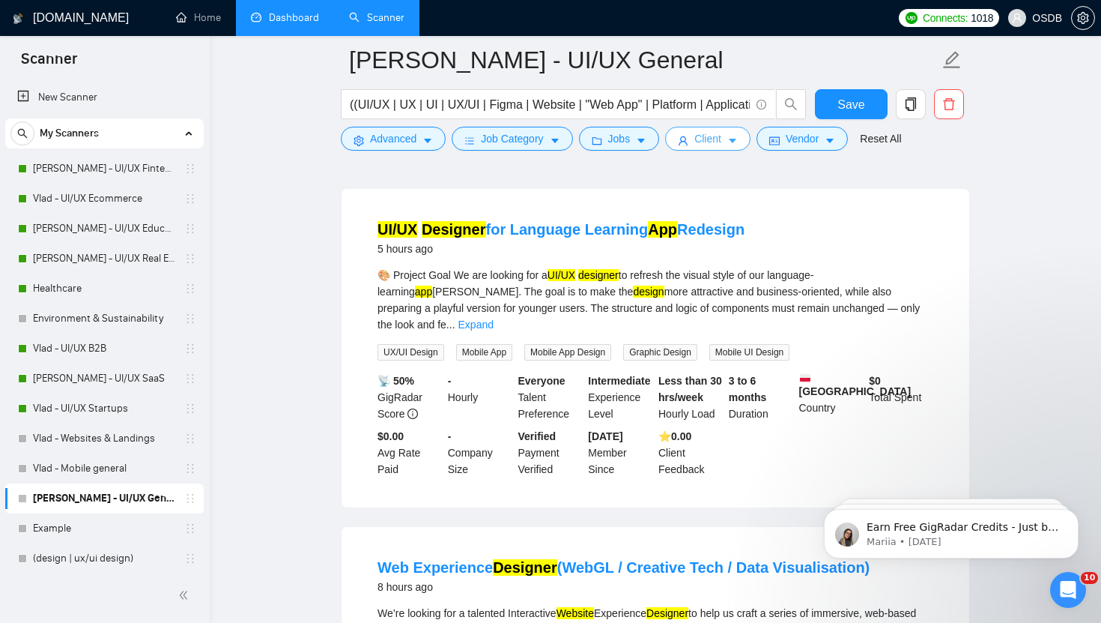
scroll to position [0, 0]
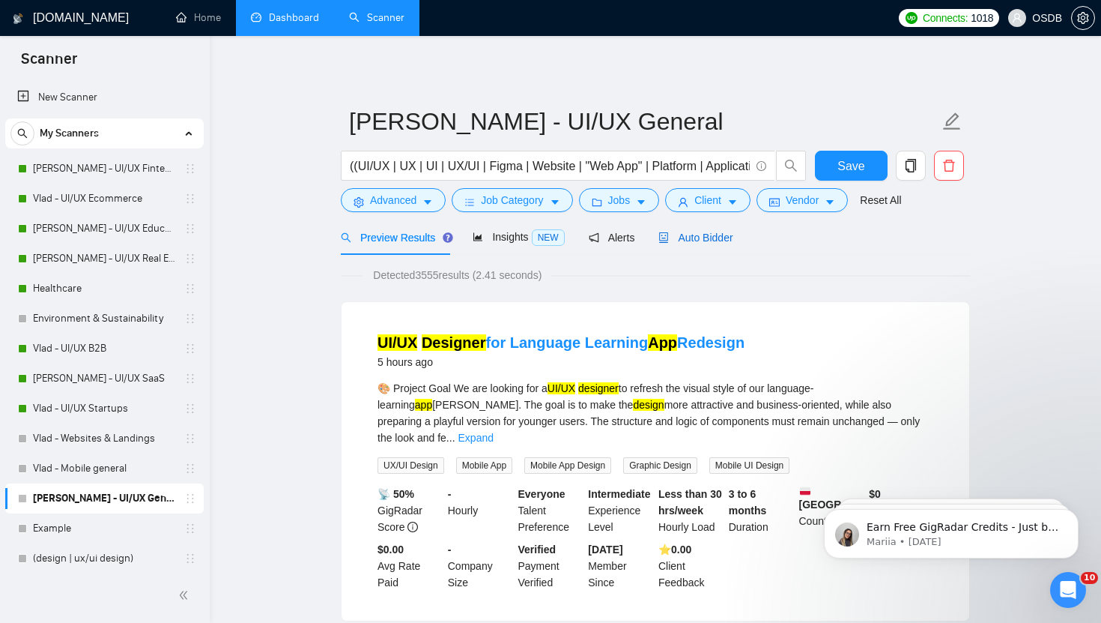
click at [727, 235] on span "Auto Bidder" at bounding box center [695, 237] width 74 height 12
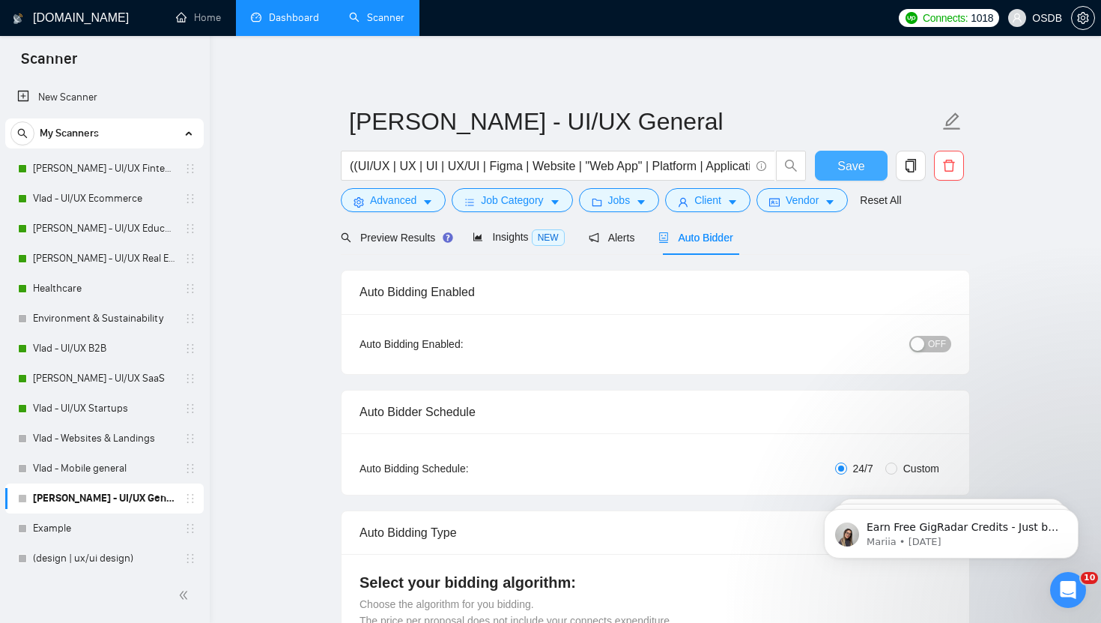
click at [852, 160] on span "Save" at bounding box center [851, 166] width 27 height 19
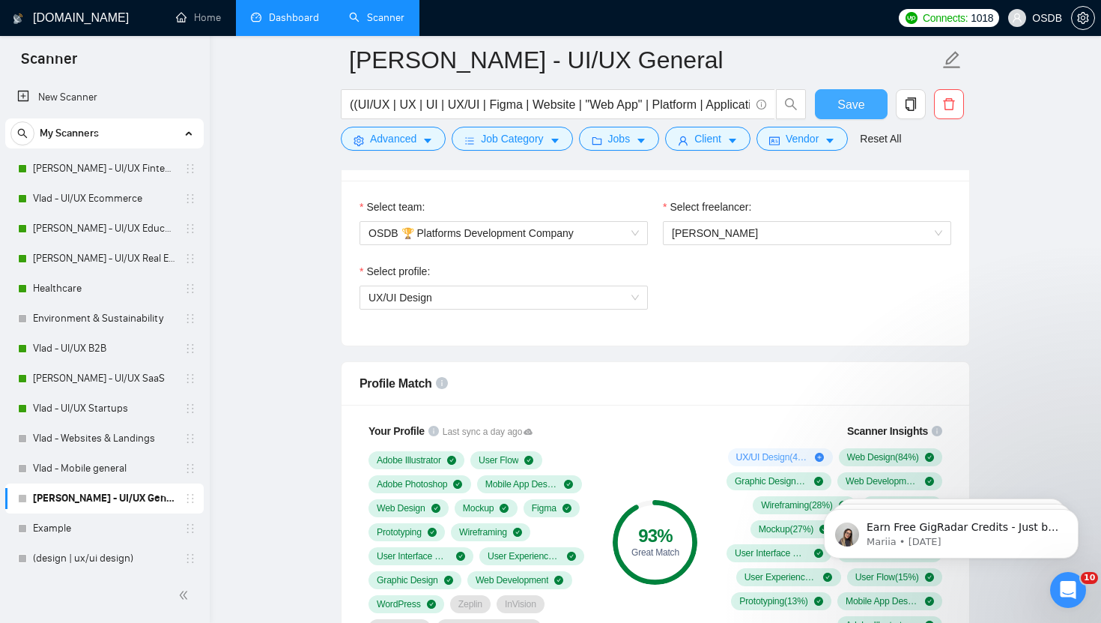
scroll to position [638, 0]
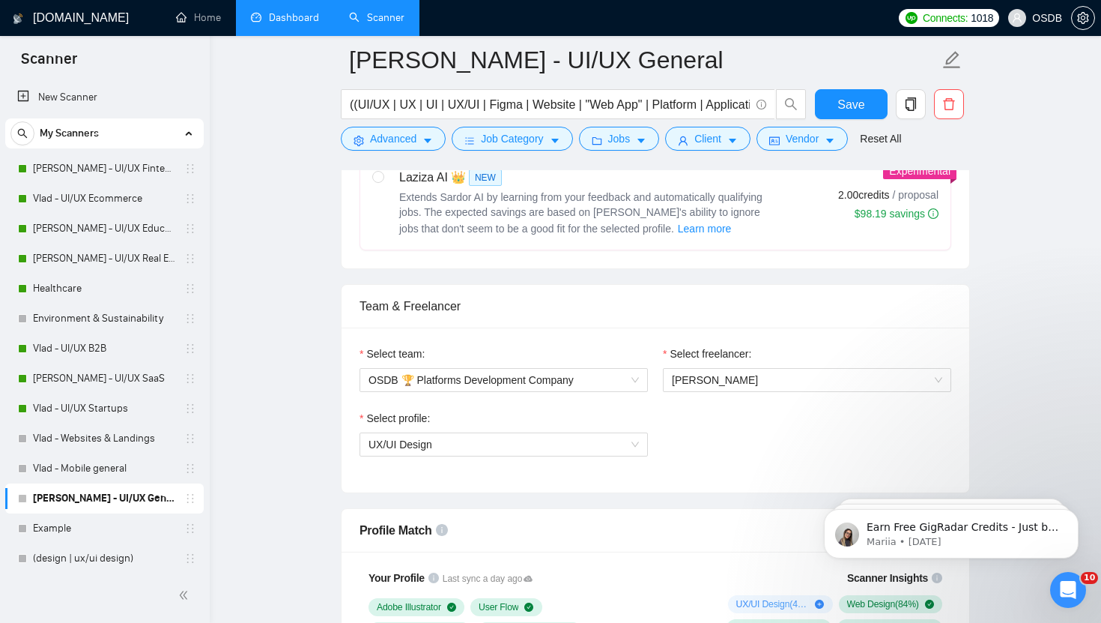
click at [284, 35] on li "Dashboard" at bounding box center [285, 18] width 98 height 36
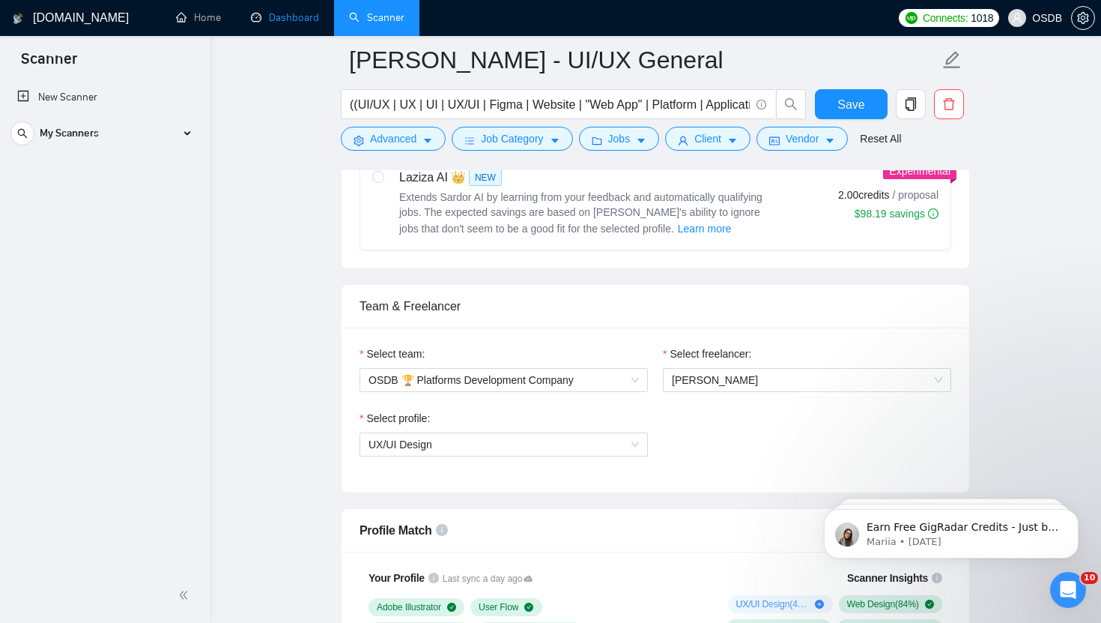
click at [294, 21] on link "Dashboard" at bounding box center [285, 17] width 68 height 13
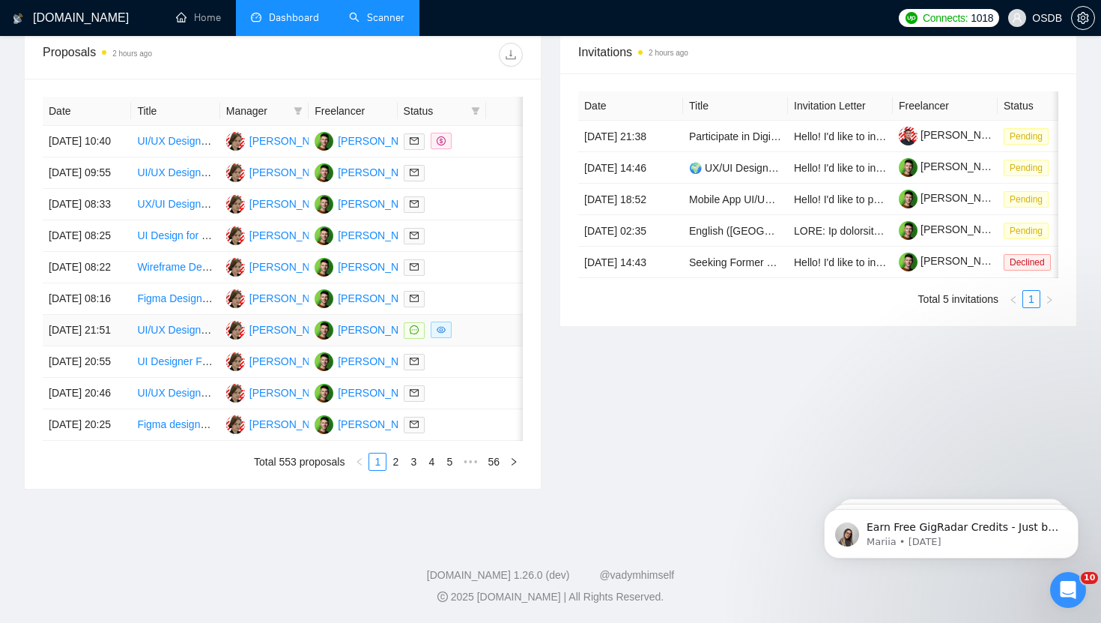
scroll to position [715, 0]
click at [393, 470] on link "2" at bounding box center [395, 461] width 16 height 16
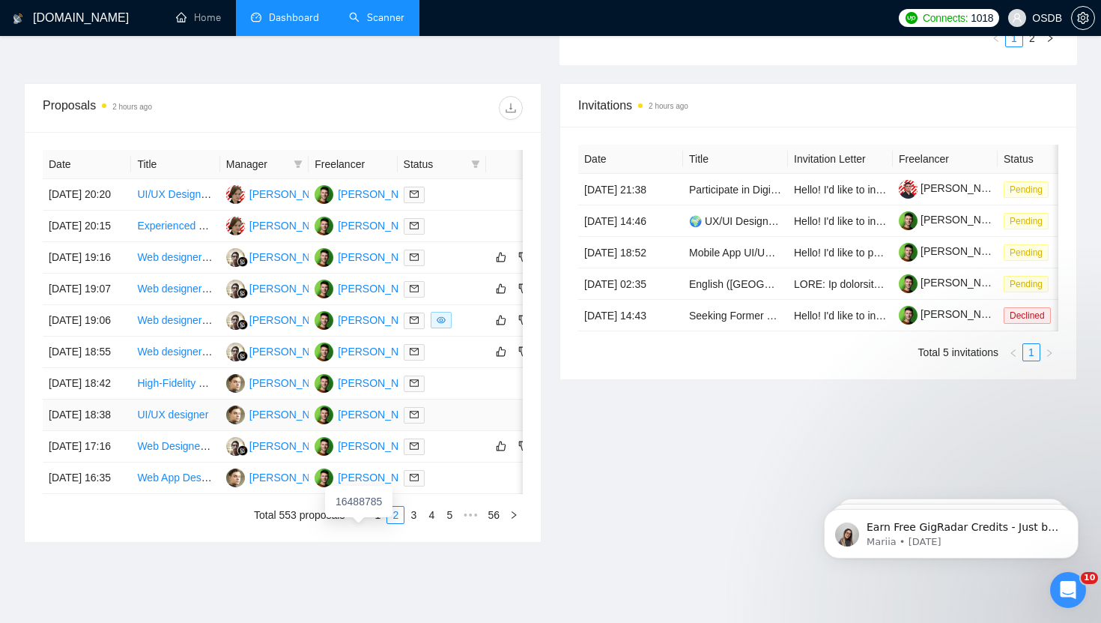
scroll to position [530, 0]
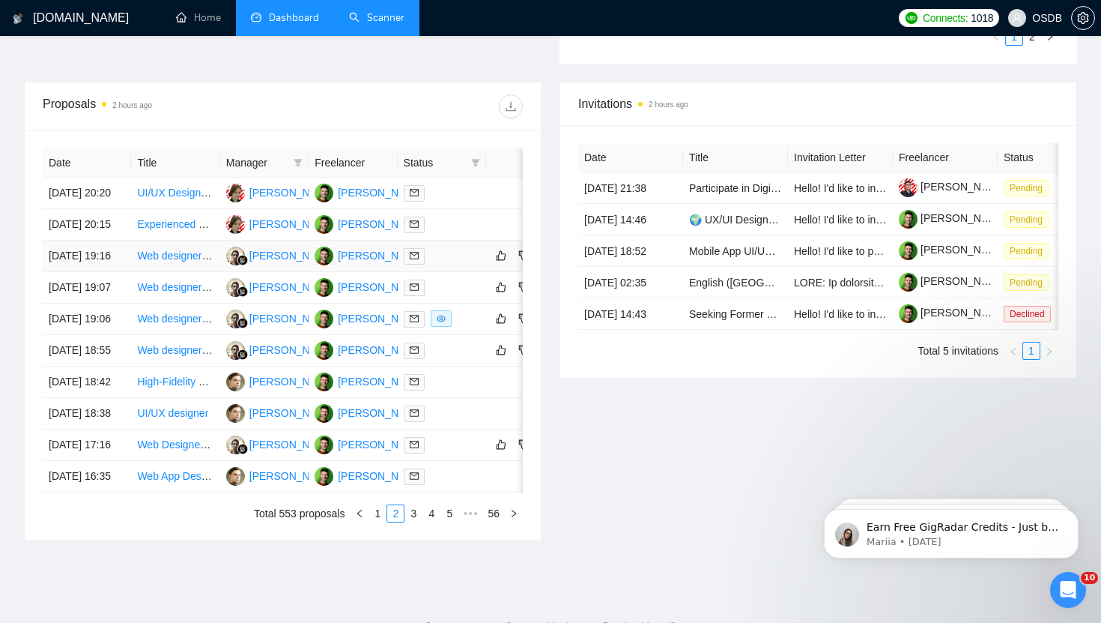
click at [103, 272] on td "28 Aug, 2025 19:16" at bounding box center [87, 255] width 88 height 31
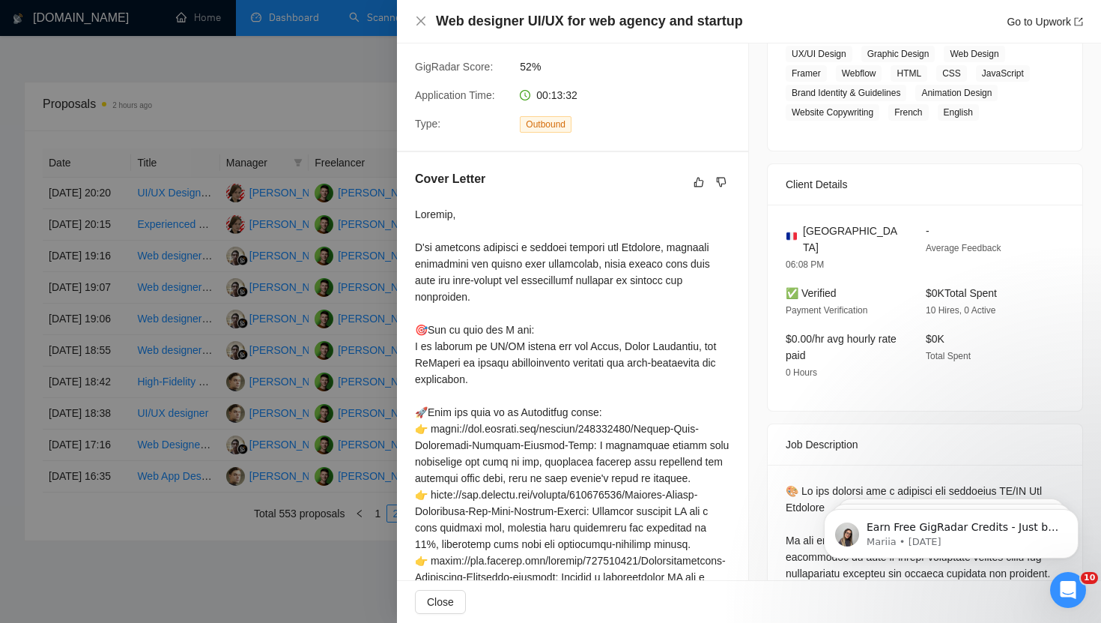
scroll to position [0, 0]
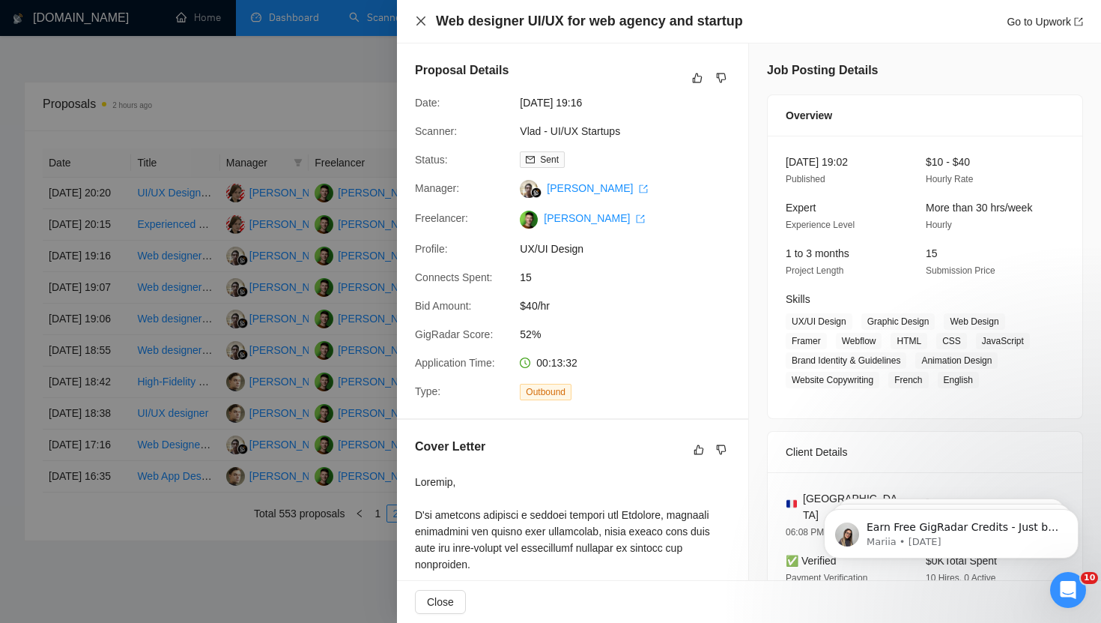
click at [423, 21] on icon "close" at bounding box center [421, 21] width 12 height 12
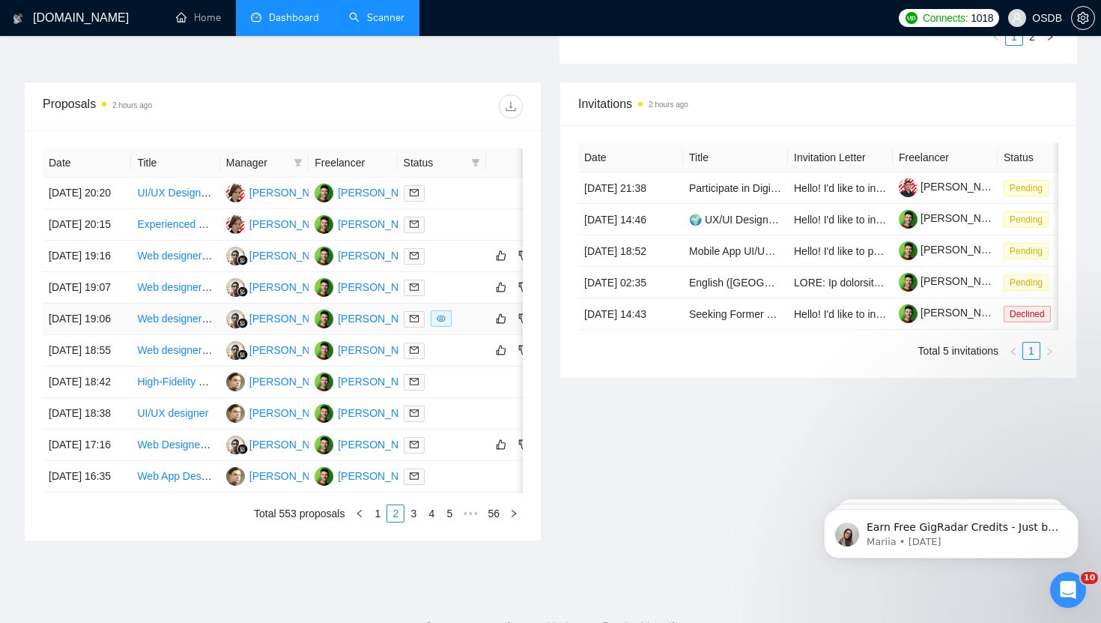
click at [112, 335] on td "28 Aug, 2025 19:06" at bounding box center [87, 318] width 88 height 31
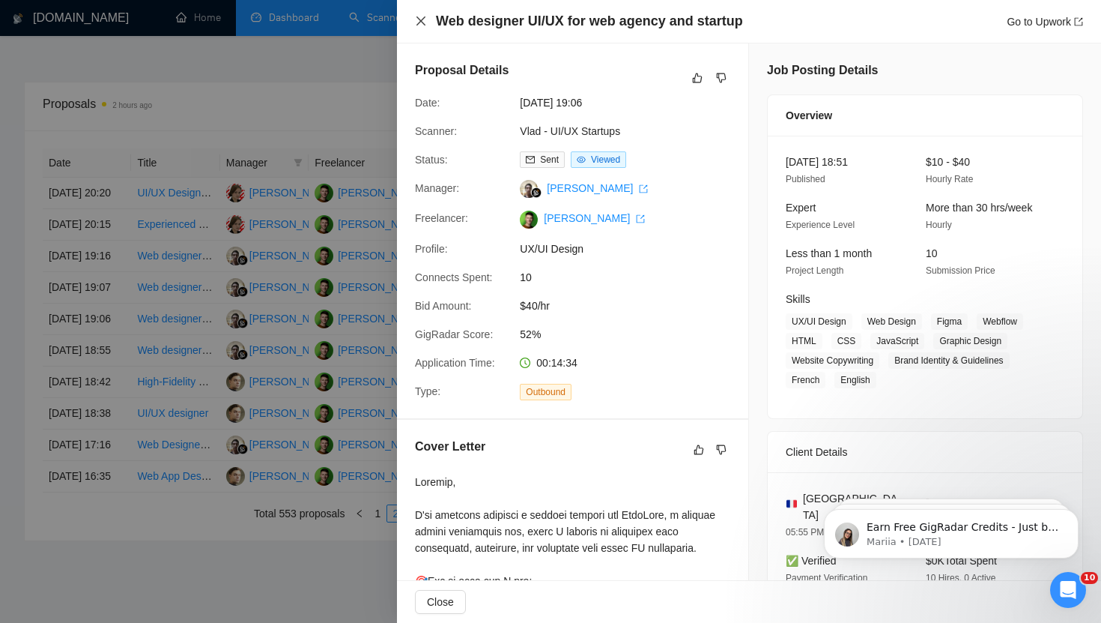
click at [425, 23] on icon "close" at bounding box center [421, 21] width 12 height 12
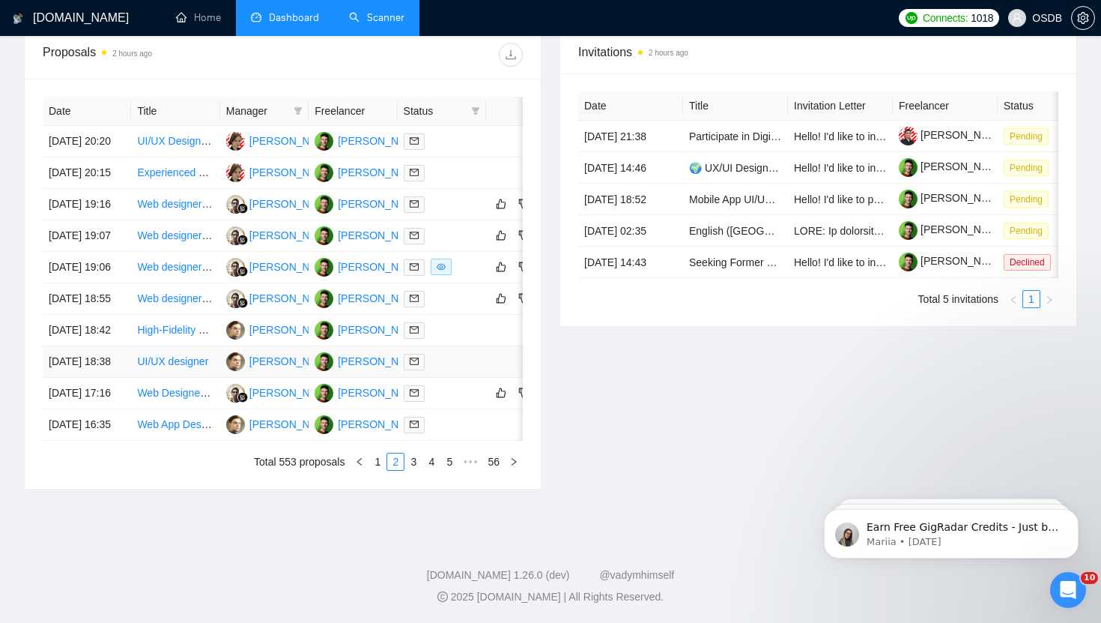
scroll to position [608, 0]
click at [103, 409] on td "28 Aug, 2025 17:16" at bounding box center [87, 393] width 88 height 31
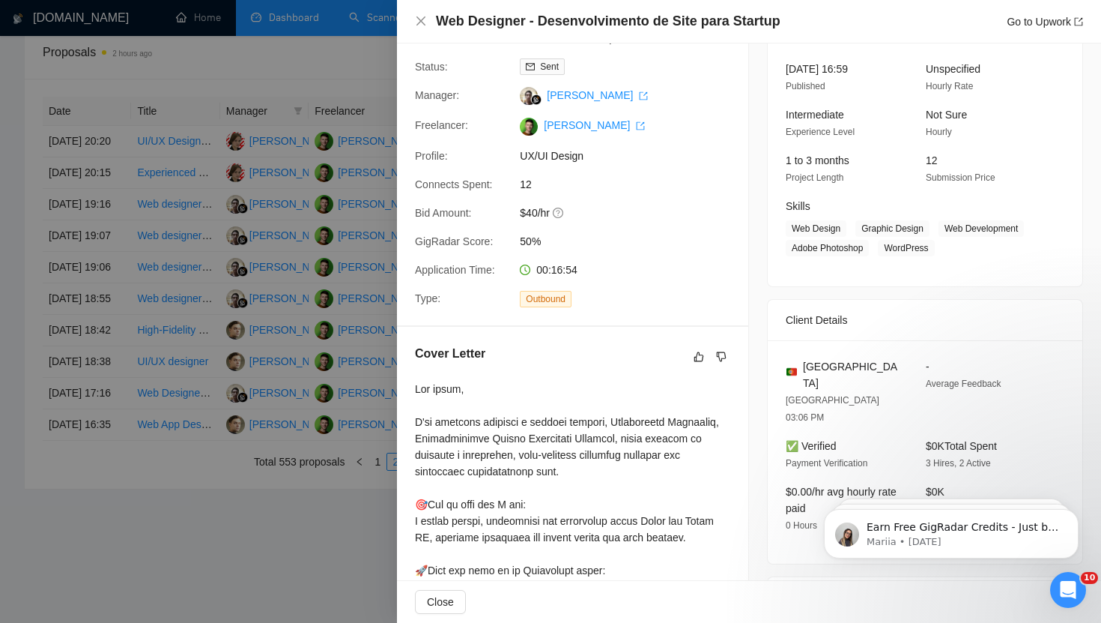
scroll to position [0, 0]
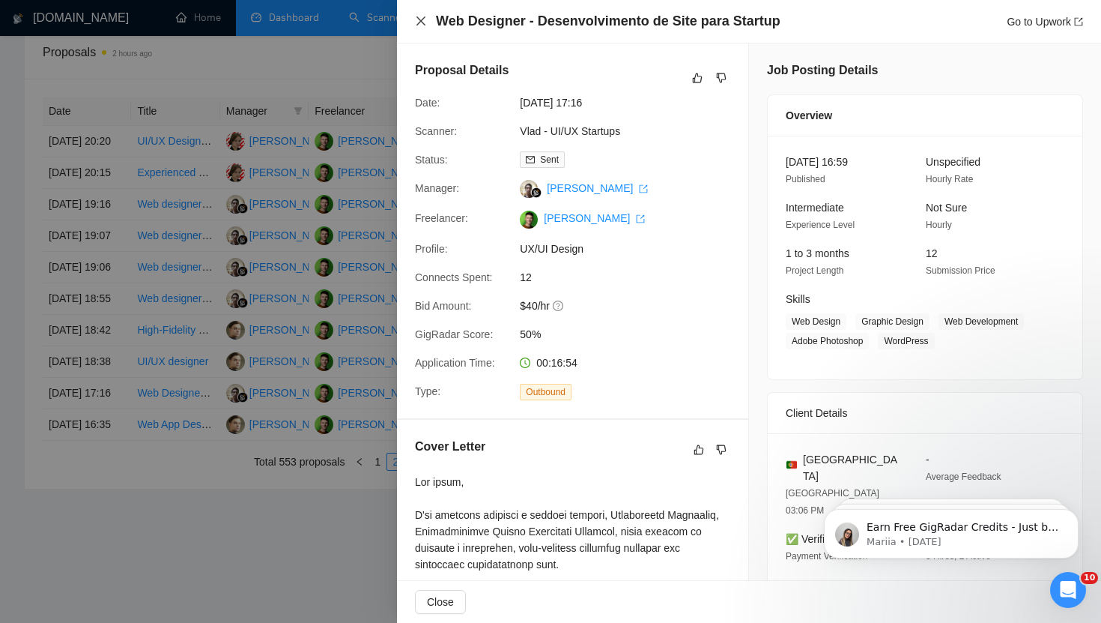
click at [416, 21] on icon "close" at bounding box center [421, 21] width 12 height 12
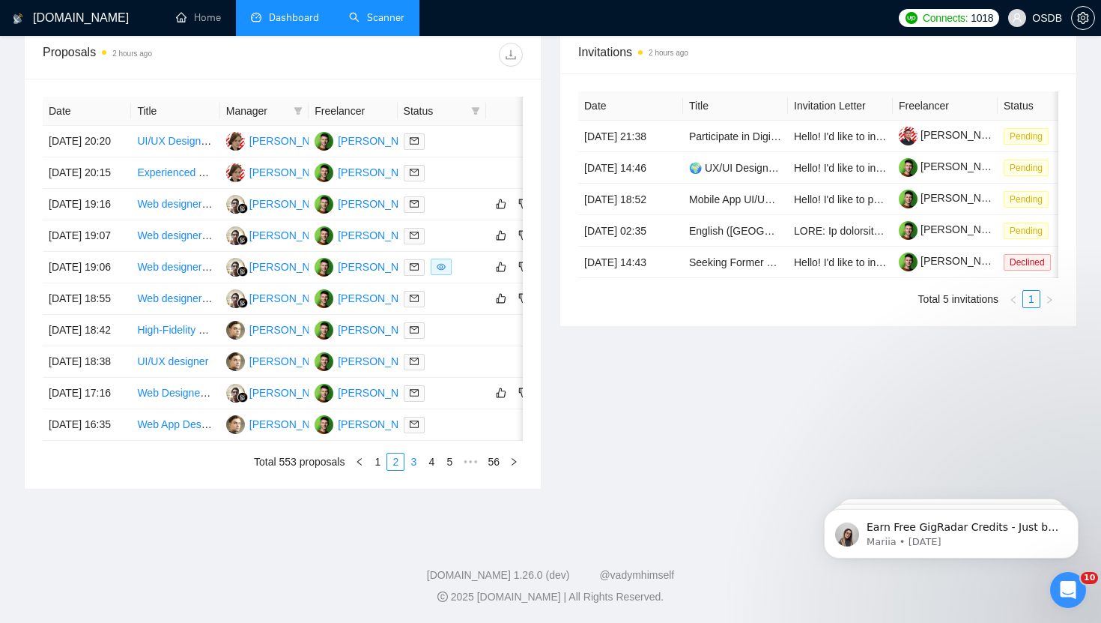
click at [409, 470] on link "3" at bounding box center [413, 461] width 16 height 16
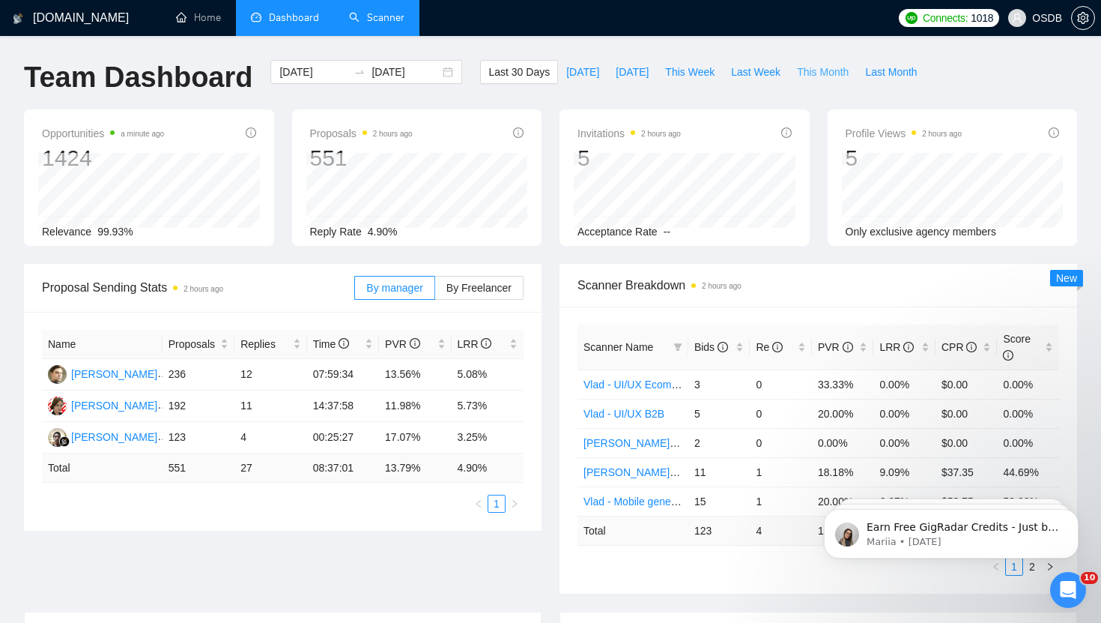
click at [809, 73] on span "This Month" at bounding box center [823, 72] width 52 height 16
type input "2025-08-01"
type input "2025-08-31"
